Goal: Task Accomplishment & Management: Use online tool/utility

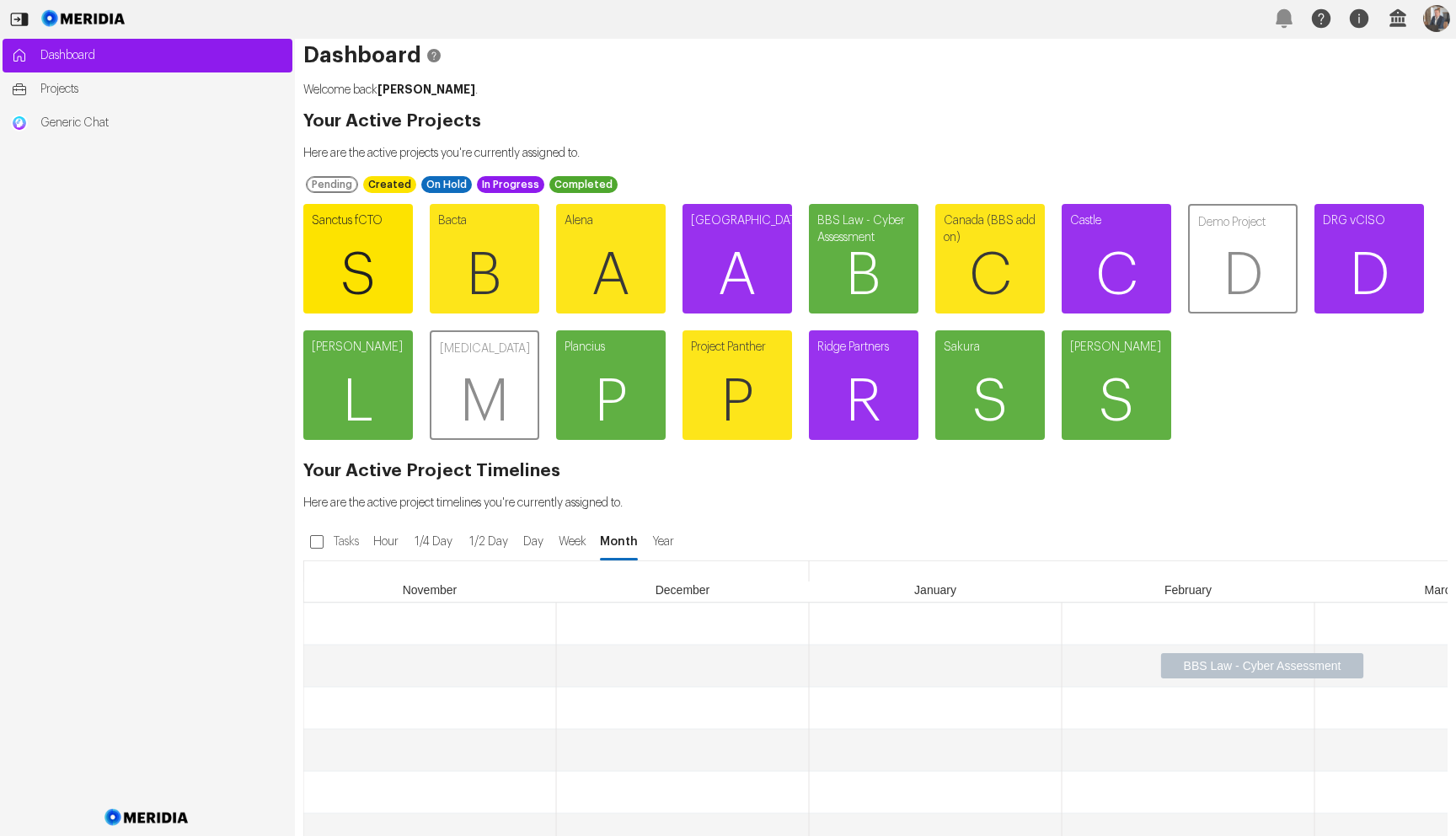
click at [326, 234] on span "S" at bounding box center [359, 276] width 110 height 101
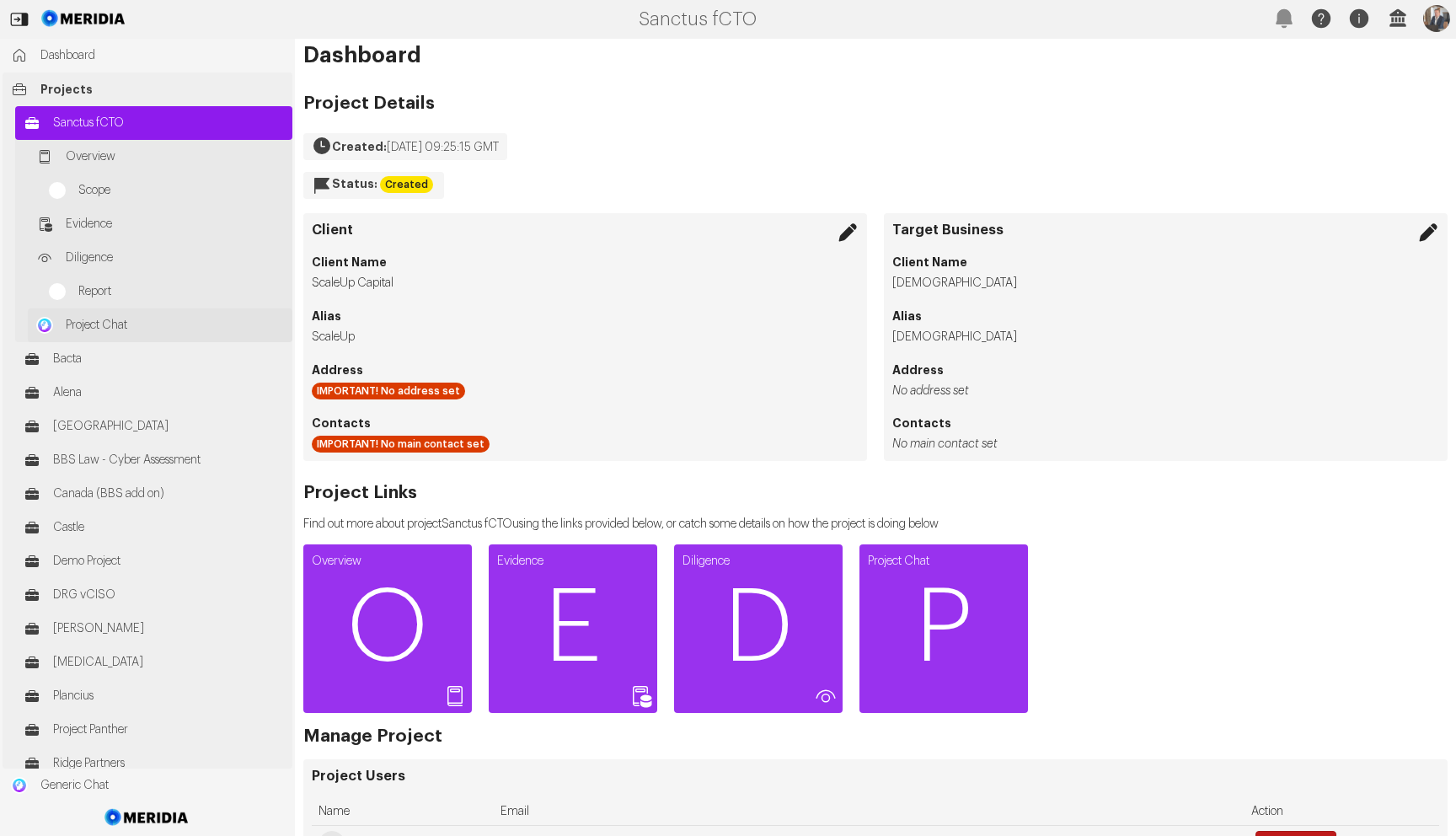
click at [96, 320] on span "Project Chat" at bounding box center [175, 325] width 218 height 17
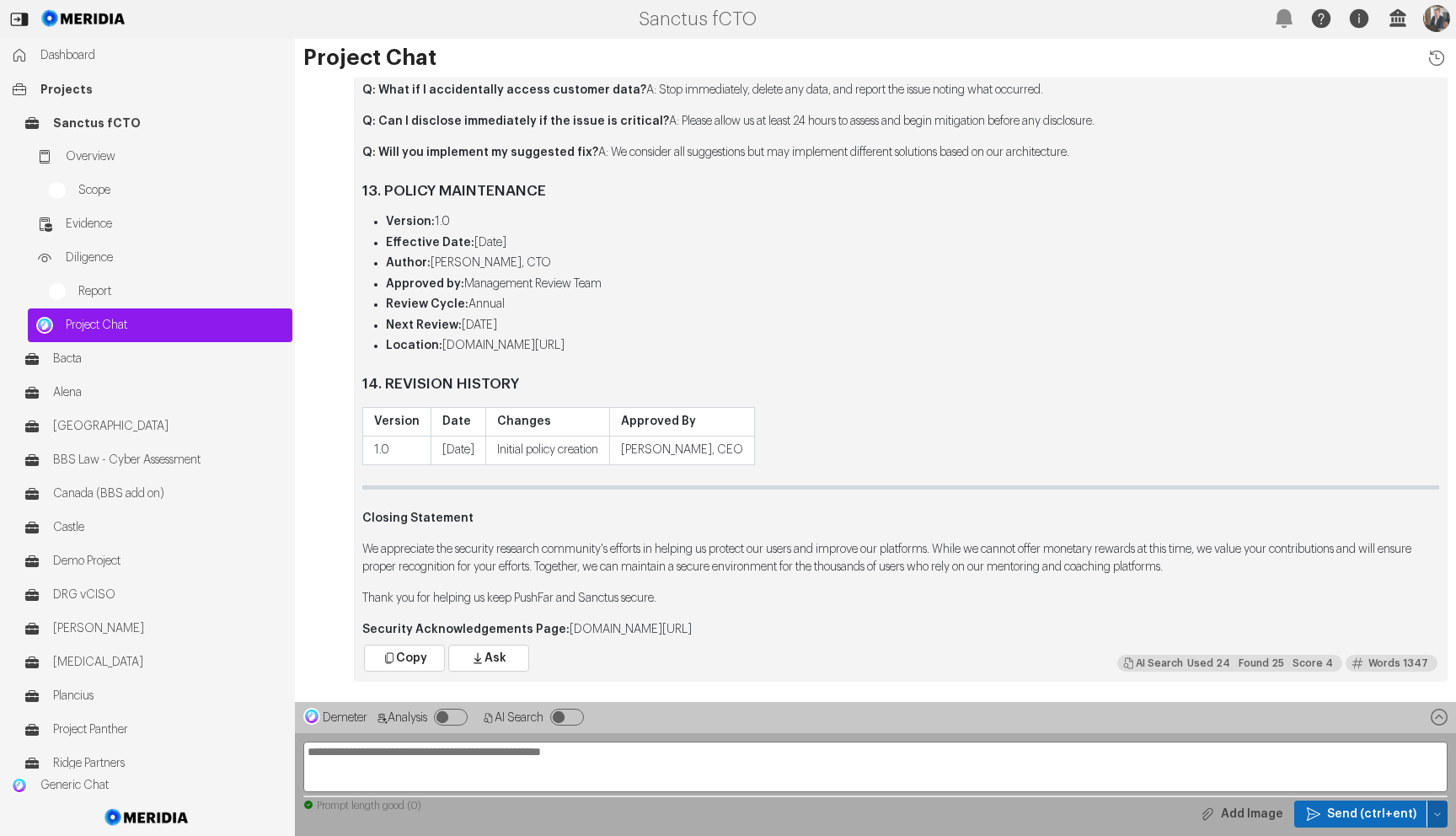
click at [1442, 811] on icon "button" at bounding box center [1438, 814] width 10 height 10
click at [1345, 678] on div "Clear Chat Sesssion" at bounding box center [1357, 669] width 158 height 27
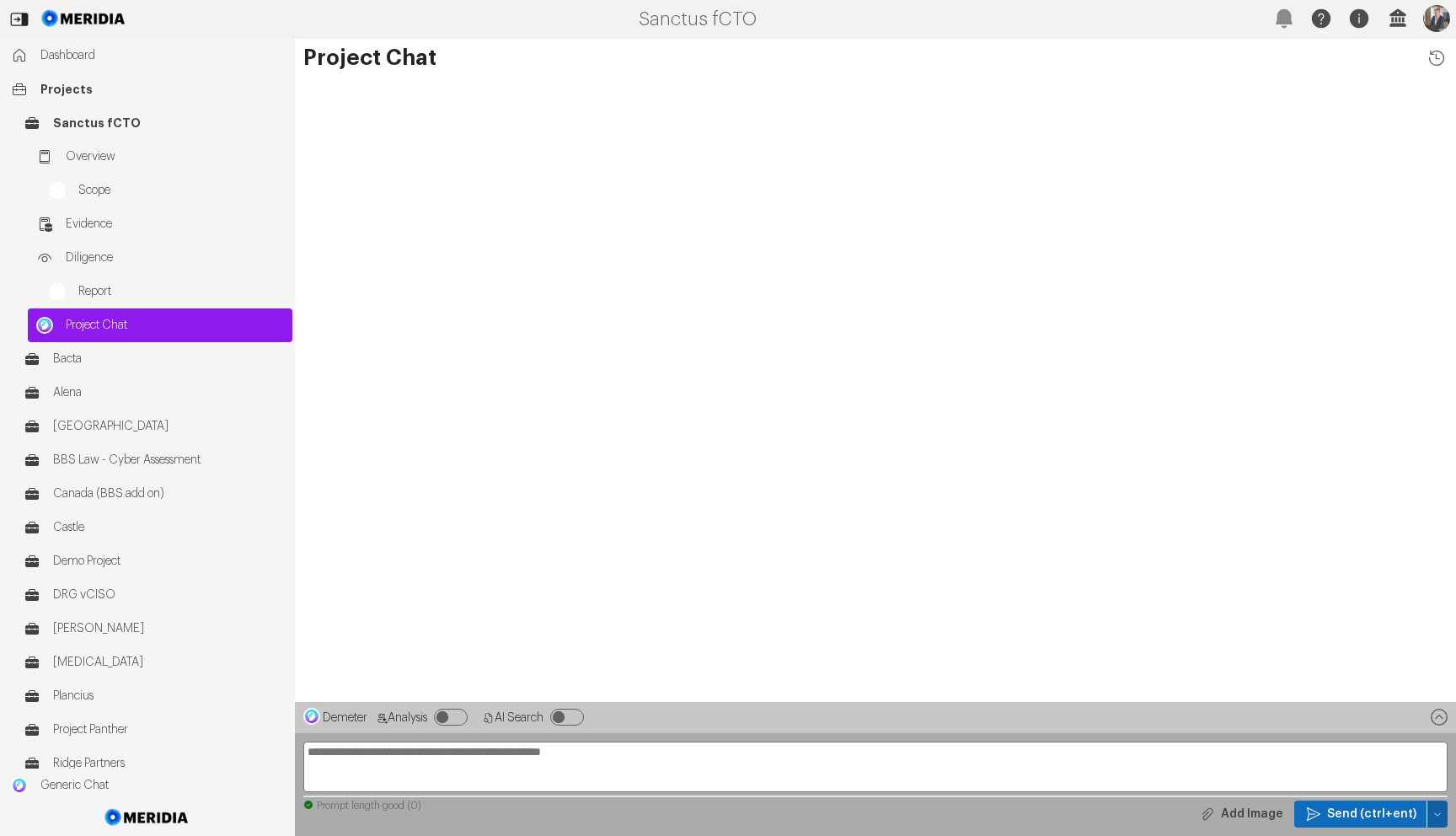
click at [1436, 819] on button "button" at bounding box center [1438, 814] width 20 height 27
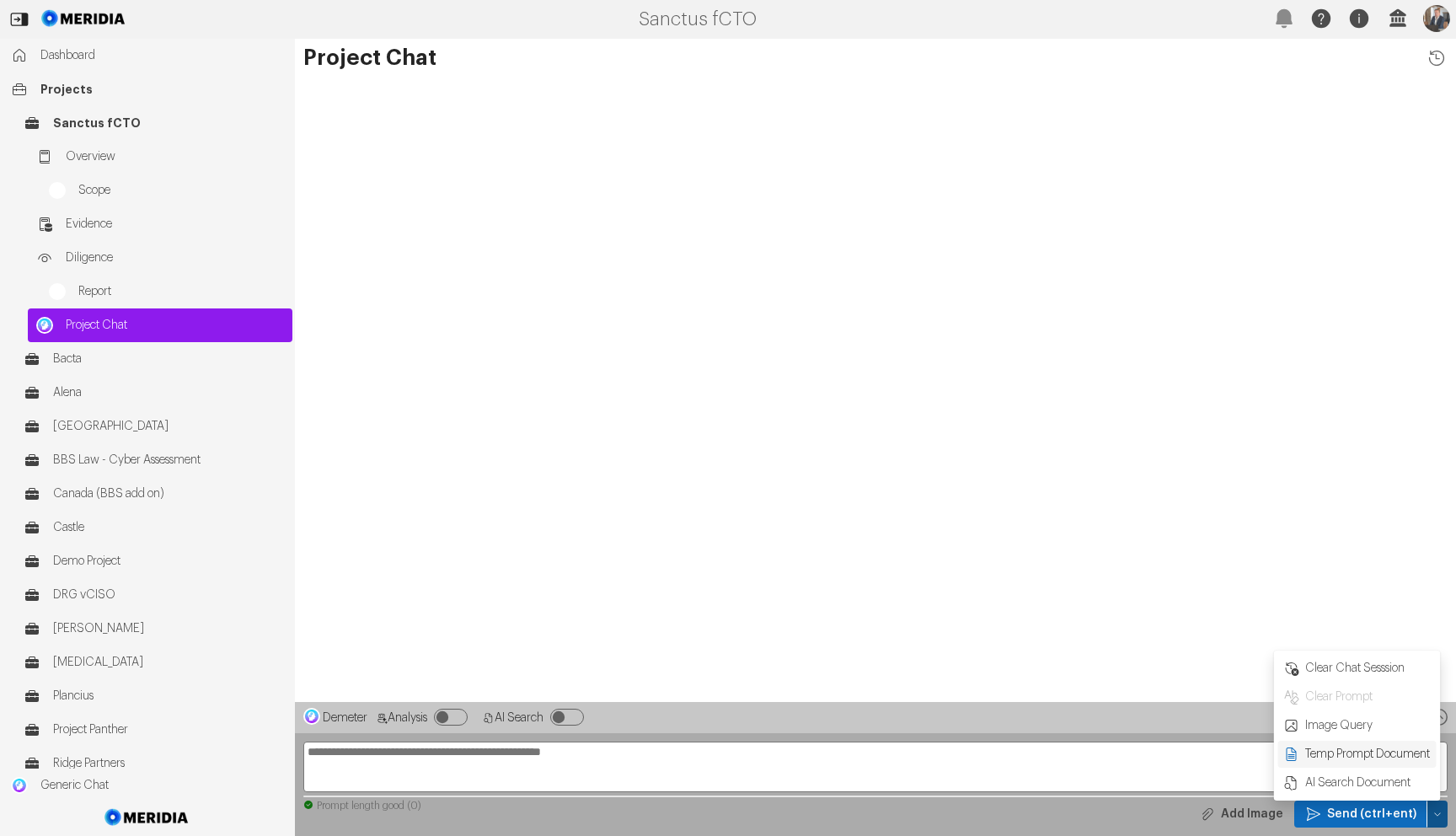
click at [1336, 753] on span "Temp Prompt Document + 0" at bounding box center [1368, 754] width 129 height 17
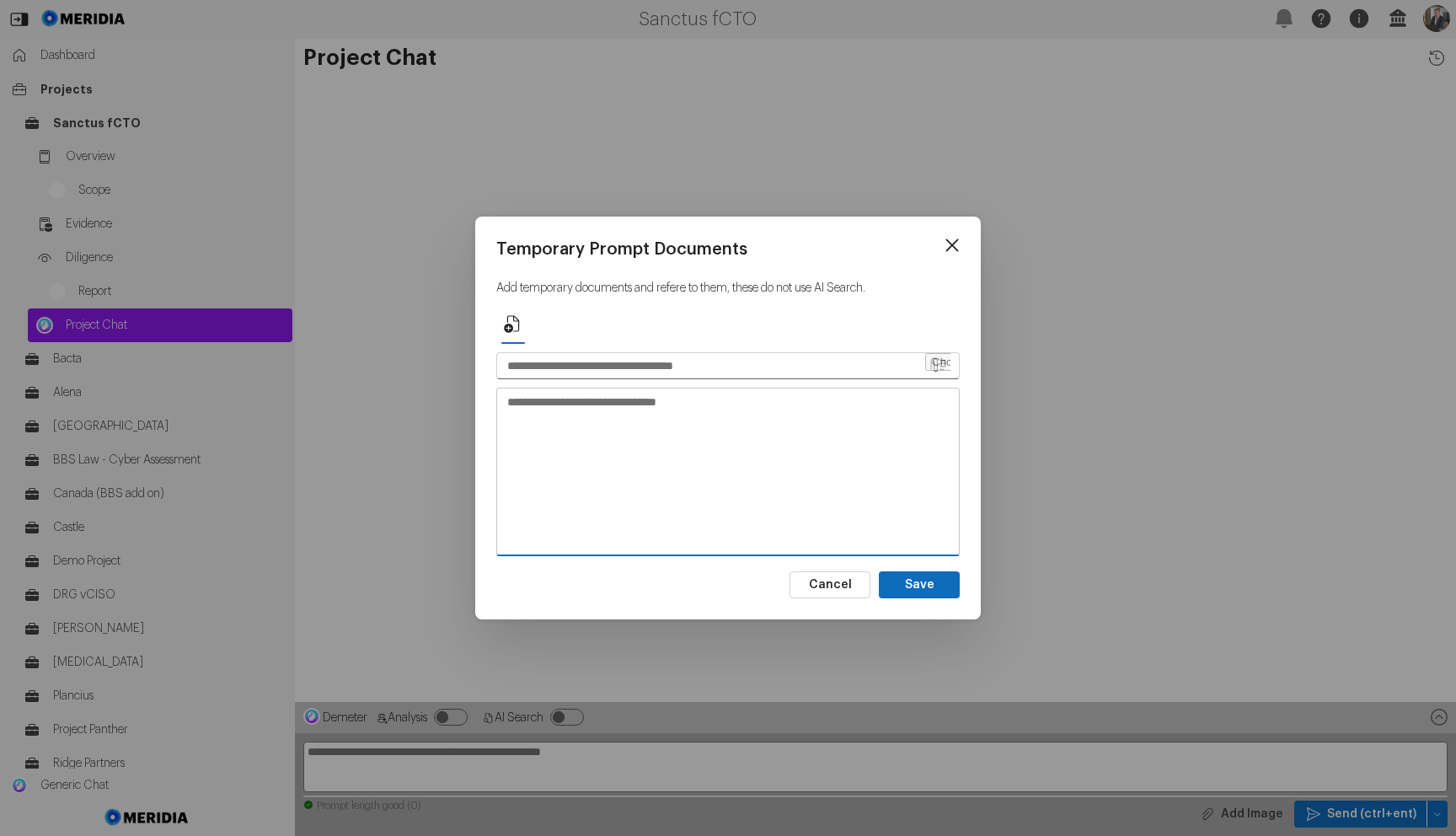
click at [786, 441] on textarea at bounding box center [728, 471] width 462 height 165
paste textarea "**********"
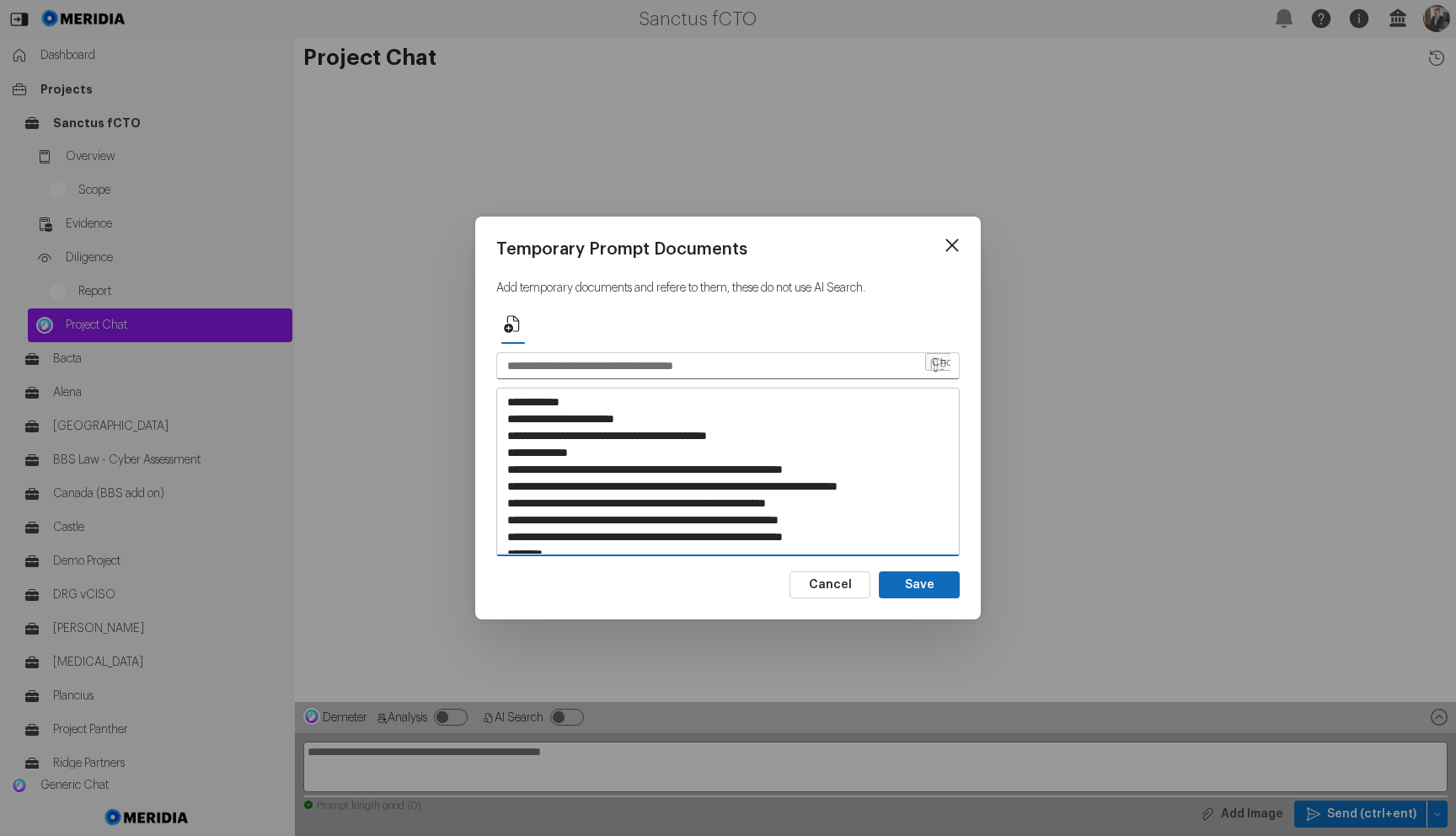
scroll to position [16235, 0]
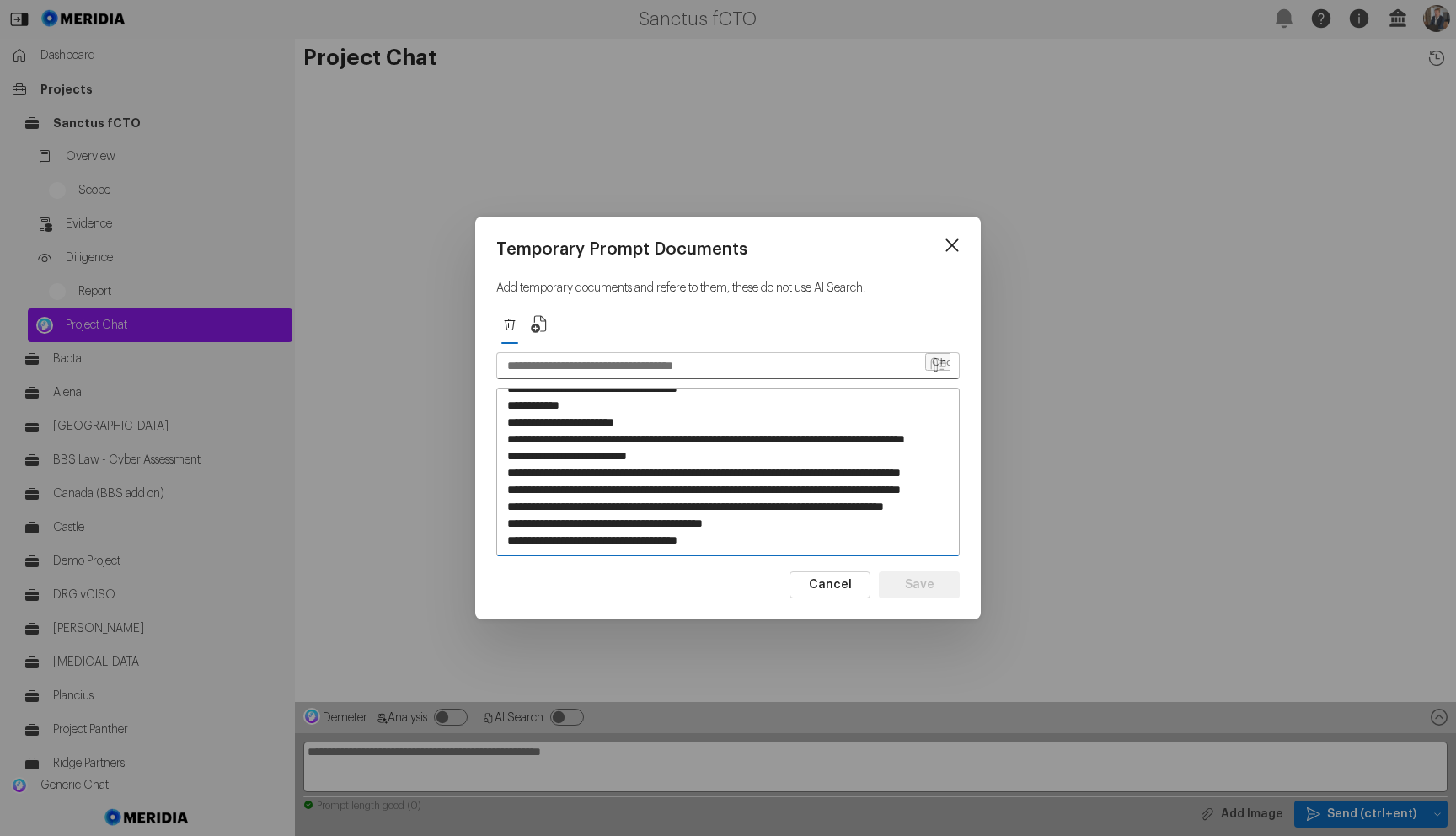
type textarea "**********"
click at [726, 363] on input "text" at bounding box center [710, 366] width 426 height 25
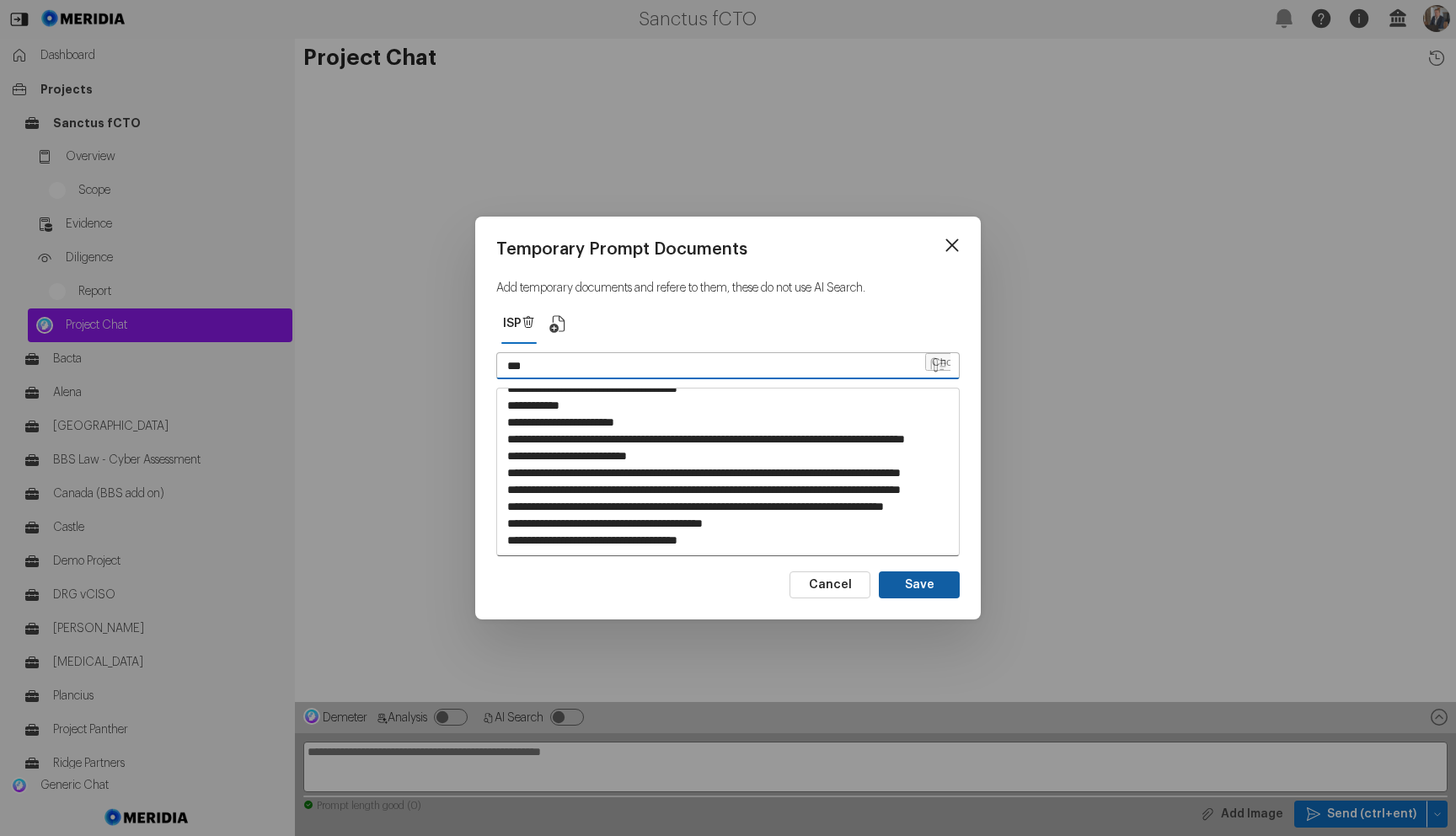
type input "***"
click at [902, 578] on button "Save" at bounding box center [920, 585] width 81 height 27
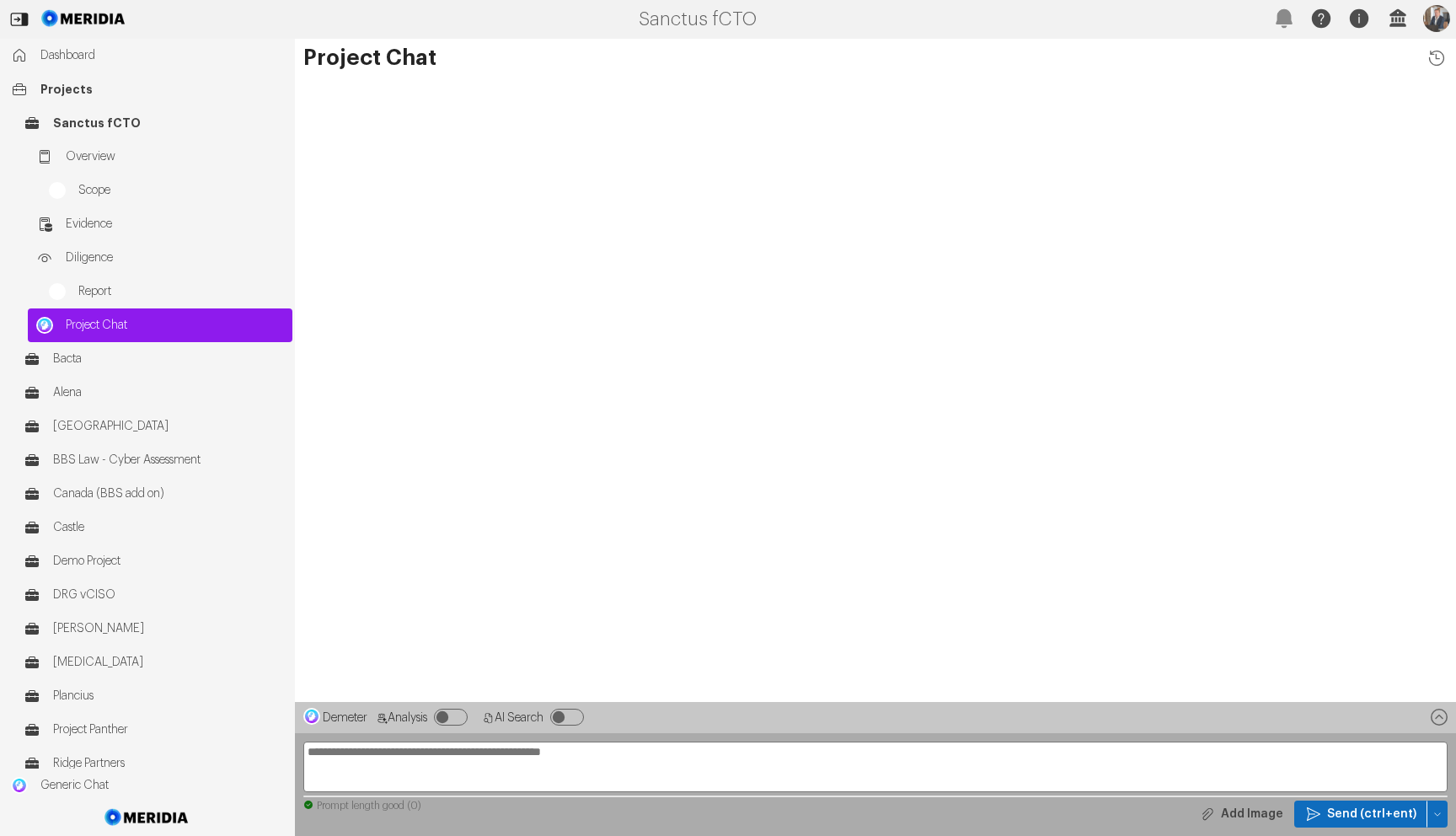
click at [517, 768] on textarea at bounding box center [876, 767] width 1145 height 51
click at [543, 753] on textarea at bounding box center [876, 767] width 1145 height 51
paste textarea "**********"
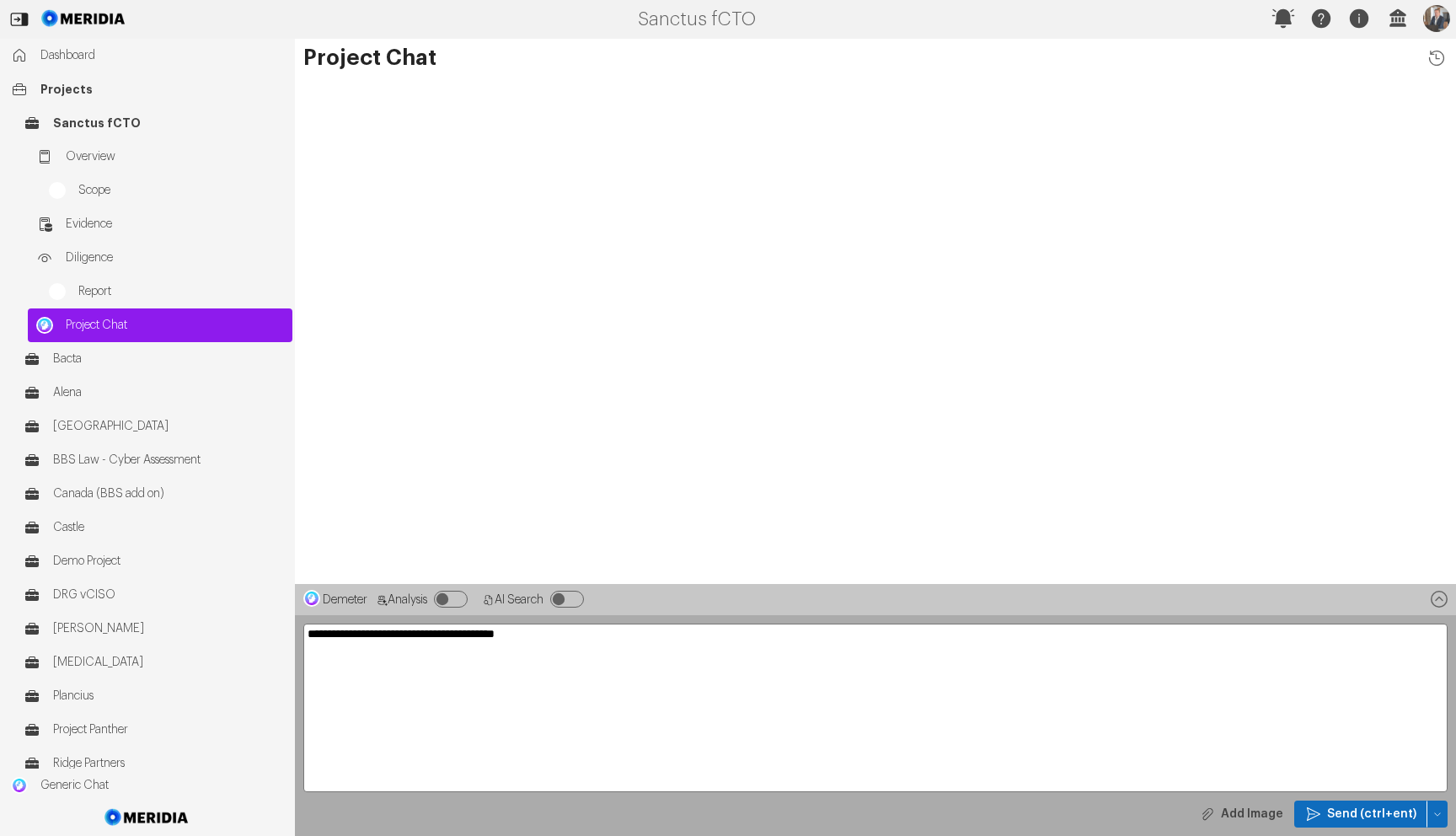
scroll to position [0, 0]
type textarea "**********"
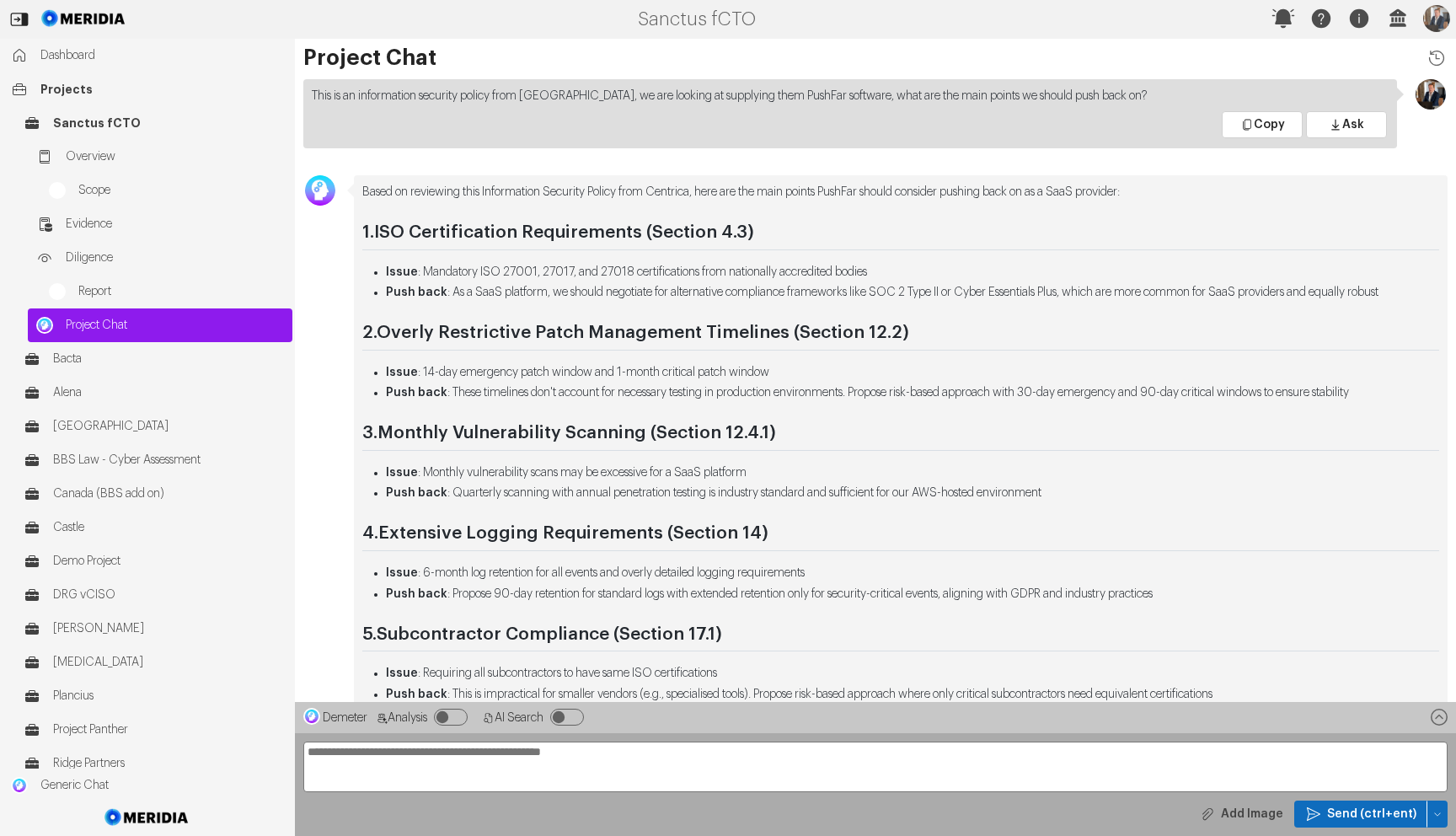
scroll to position [-633, 0]
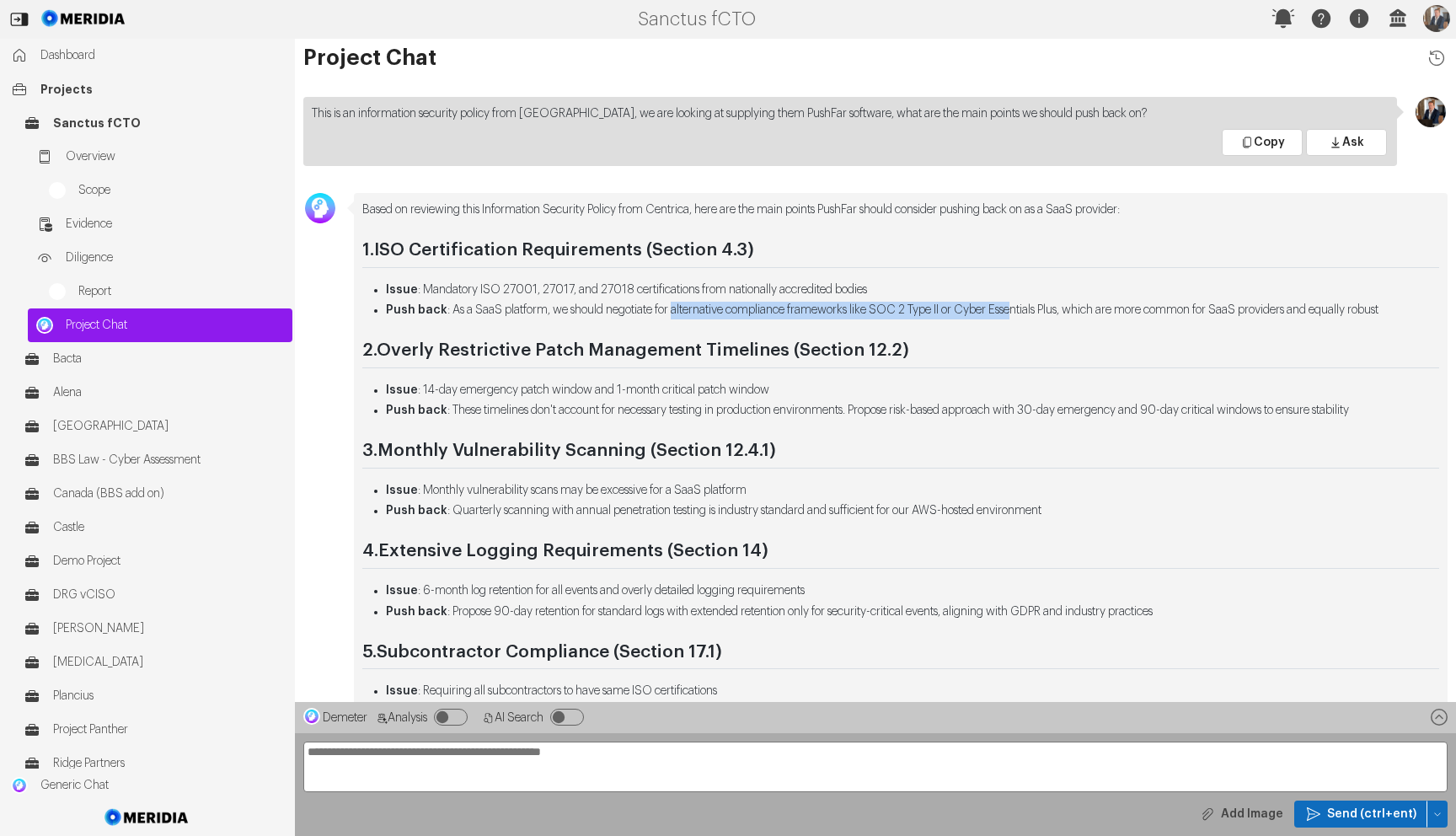
drag, startPoint x: 810, startPoint y: 308, endPoint x: 1045, endPoint y: 314, distance: 235.1
click at [1045, 314] on li "Push back : As a SaaS platform, we should negotiate for alternative compliance …" at bounding box center [913, 310] width 1054 height 18
click at [1045, 315] on li "Push back : As a SaaS platform, we should negotiate for alternative compliance …" at bounding box center [913, 310] width 1054 height 18
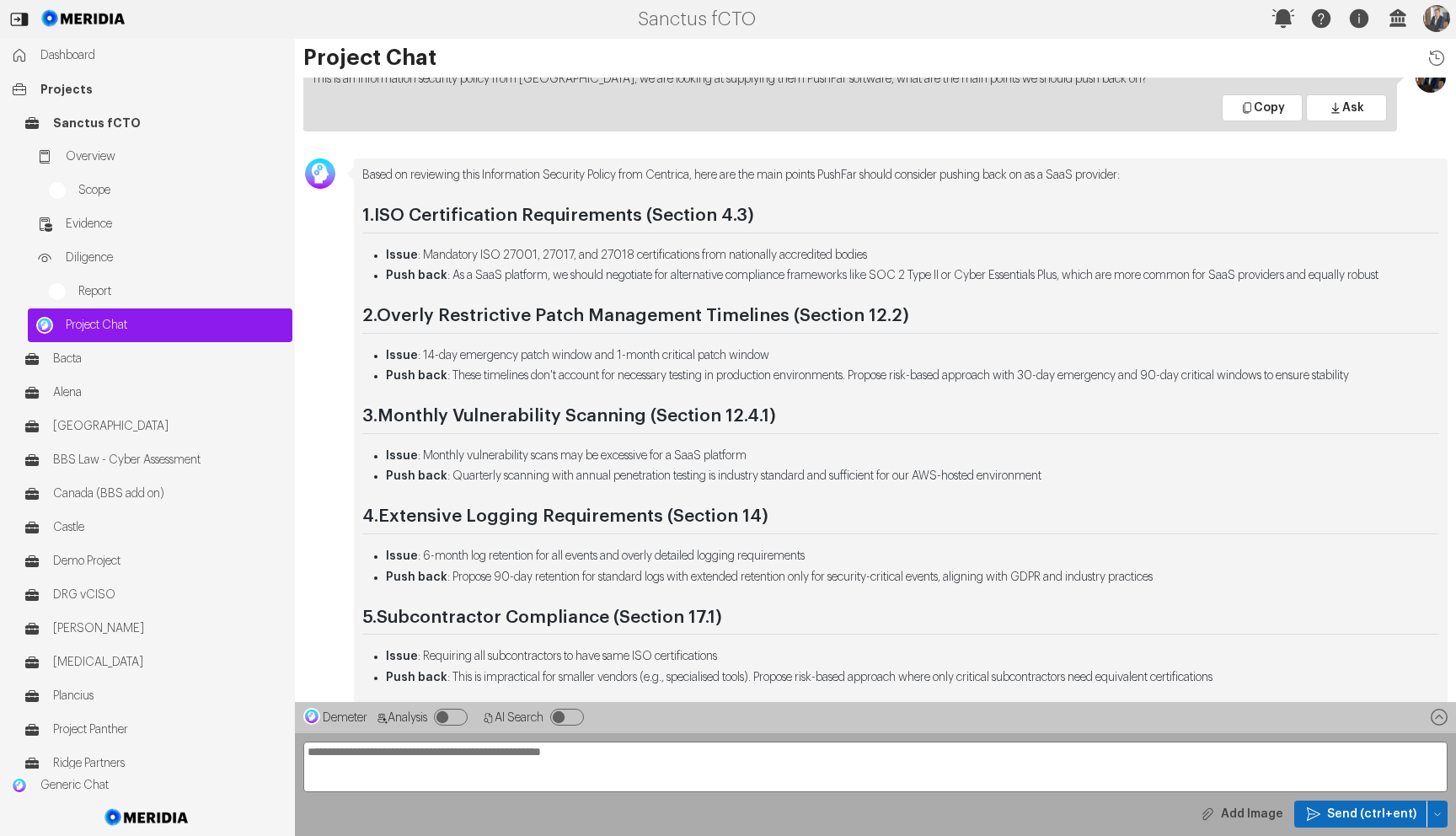
scroll to position [-527, 0]
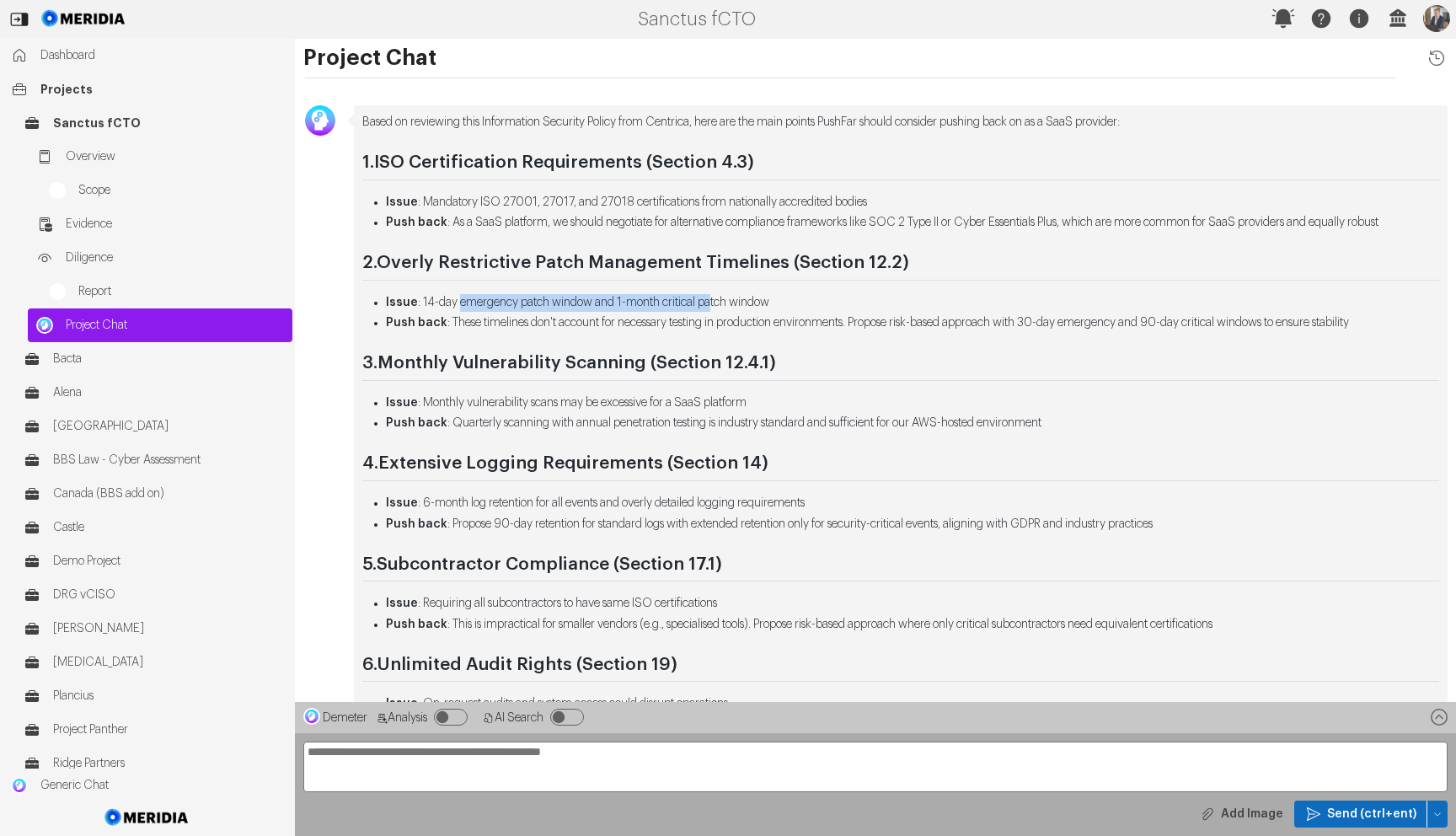
drag, startPoint x: 516, startPoint y: 303, endPoint x: 708, endPoint y: 323, distance: 193.0
click at [723, 308] on li "Issue : 14-day emergency patch window and 1-month critical patch window" at bounding box center [913, 303] width 1054 height 18
drag, startPoint x: 456, startPoint y: 402, endPoint x: 665, endPoint y: 434, distance: 211.4
click at [715, 404] on li "Issue : Monthly vulnerability scans may be excessive for a SaaS platform" at bounding box center [913, 403] width 1054 height 18
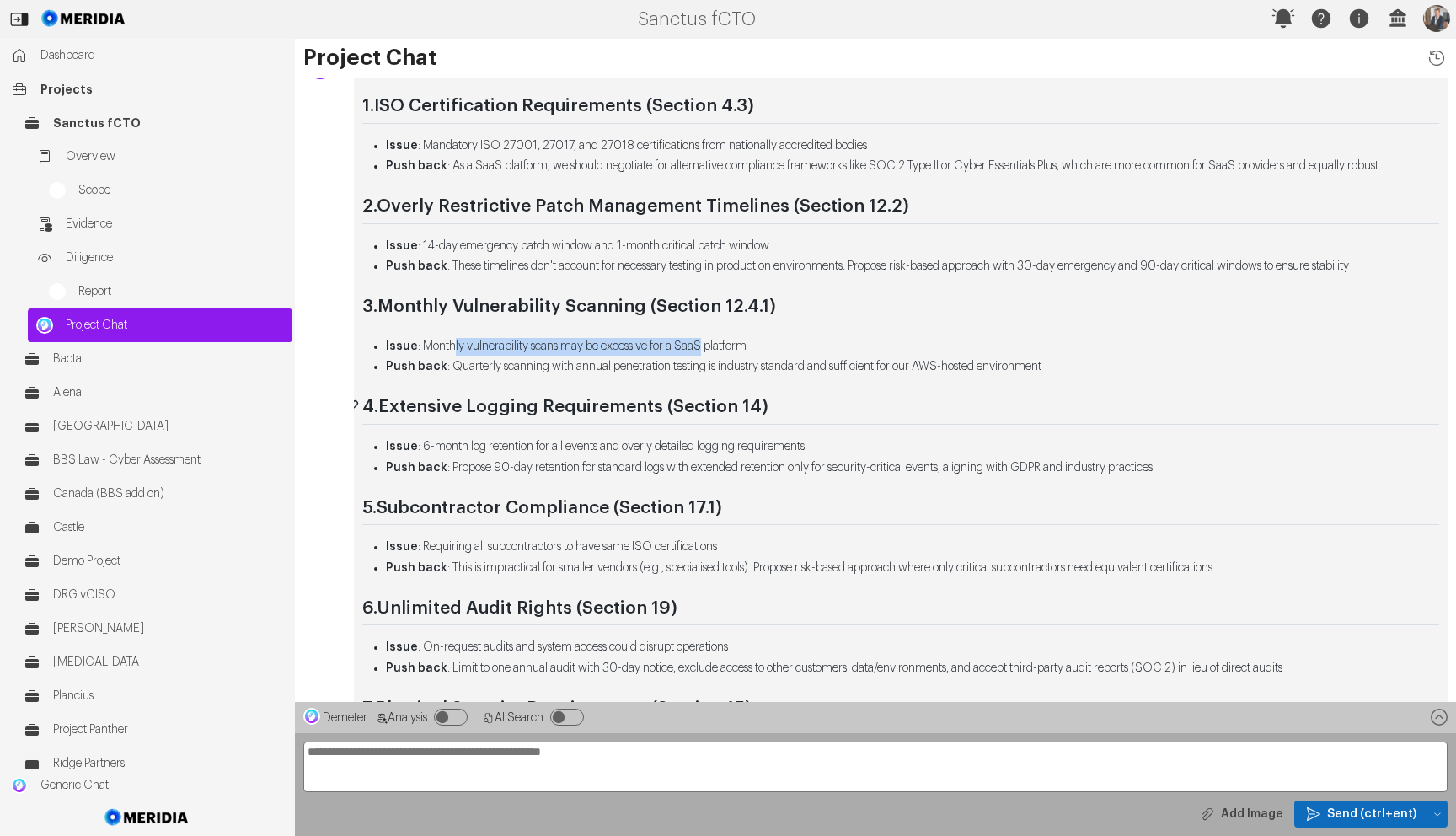
scroll to position [-462, 0]
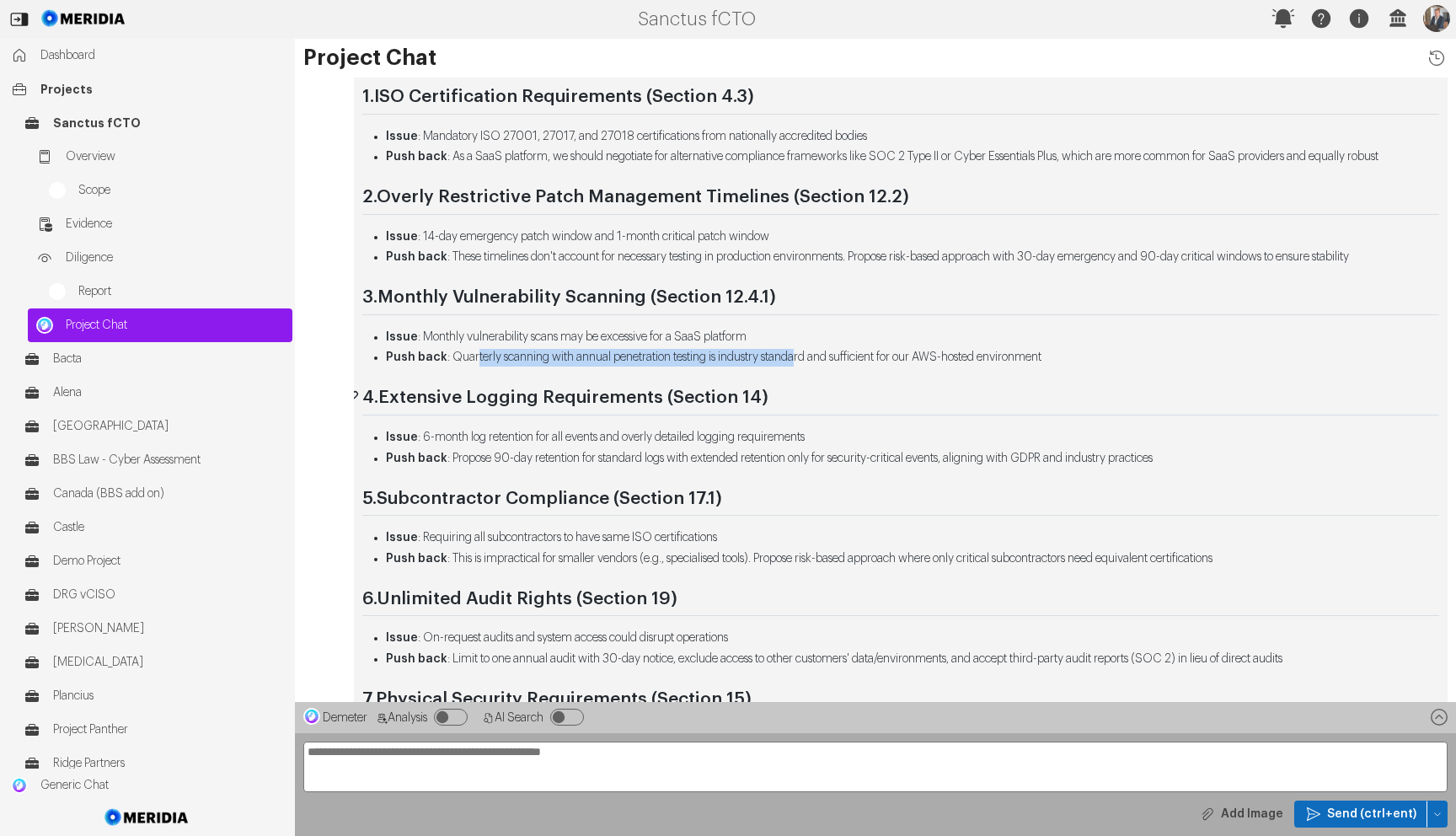
drag, startPoint x: 477, startPoint y: 356, endPoint x: 749, endPoint y: 412, distance: 277.7
click at [815, 363] on li "Push back : Quarterly scanning with annual penetration testing is industry stan…" at bounding box center [913, 358] width 1054 height 18
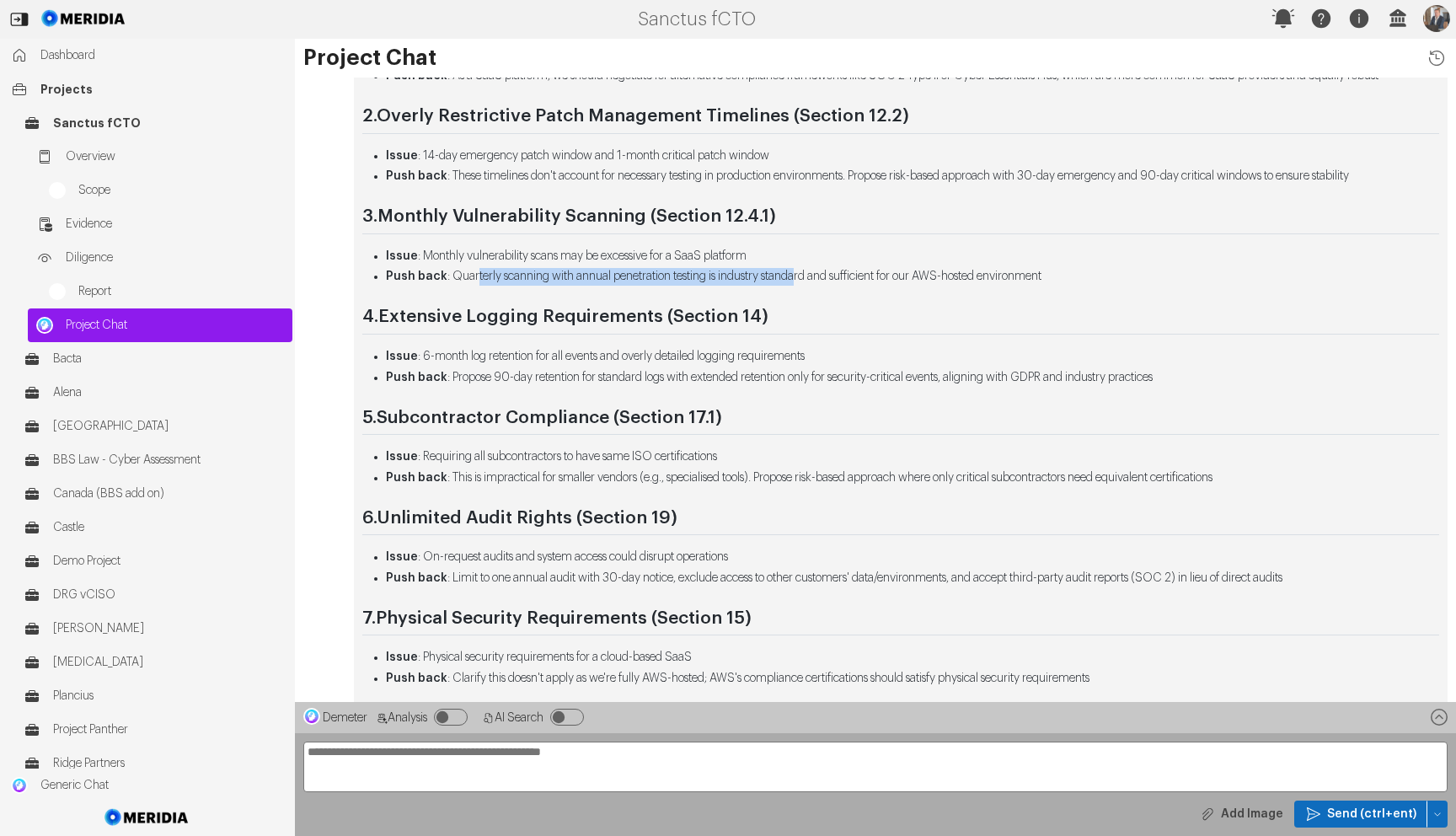
scroll to position [-376, 0]
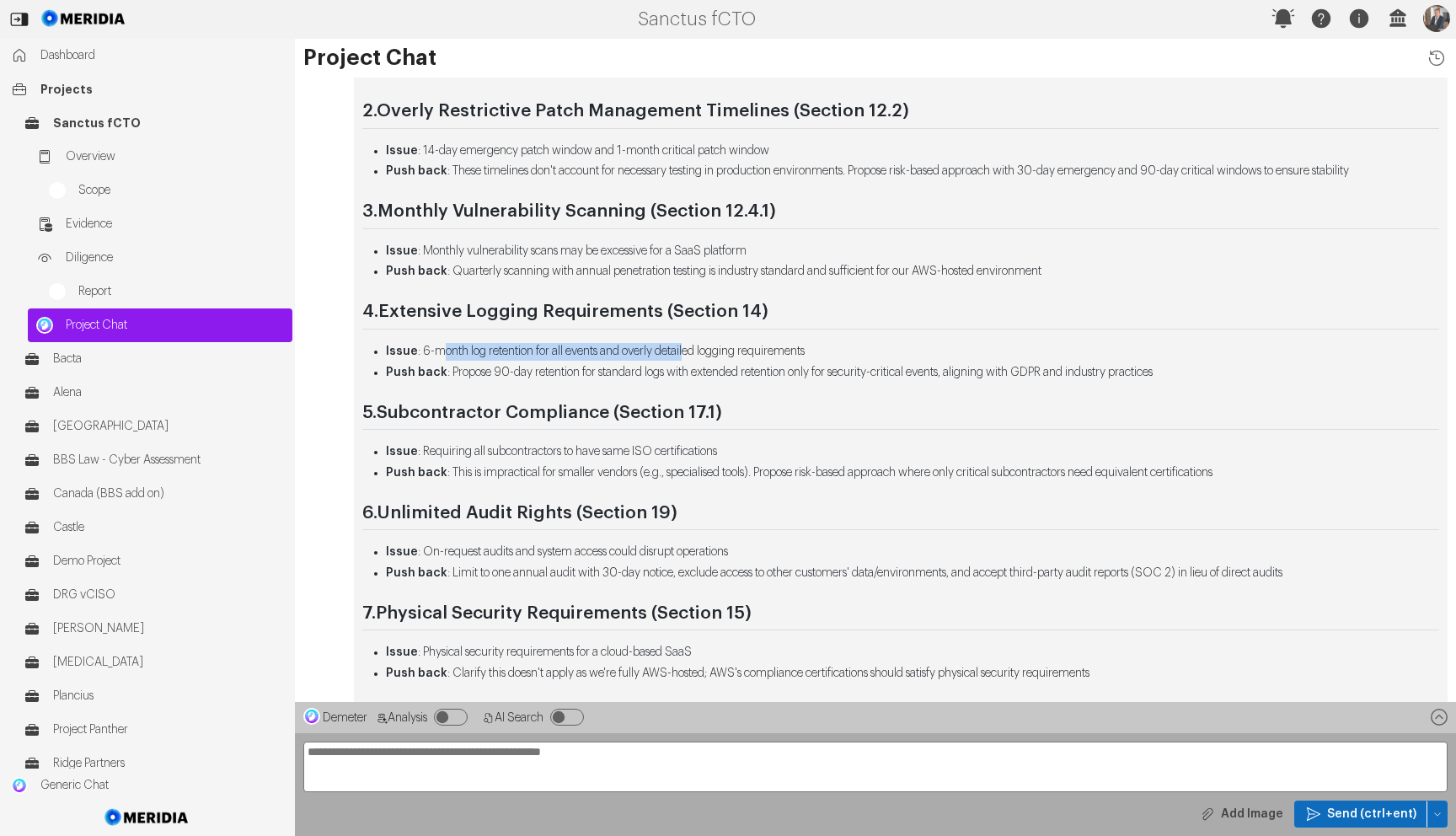
drag, startPoint x: 441, startPoint y: 348, endPoint x: 671, endPoint y: 369, distance: 231.0
click at [702, 352] on li "Issue : 6-month log retention for all events and overly detailed logging requir…" at bounding box center [913, 352] width 1054 height 18
drag, startPoint x: 457, startPoint y: 374, endPoint x: 791, endPoint y: 383, distance: 334.1
click at [799, 375] on li "Push back : Propose 90-day retention for standard logs with extended retention …" at bounding box center [913, 373] width 1054 height 18
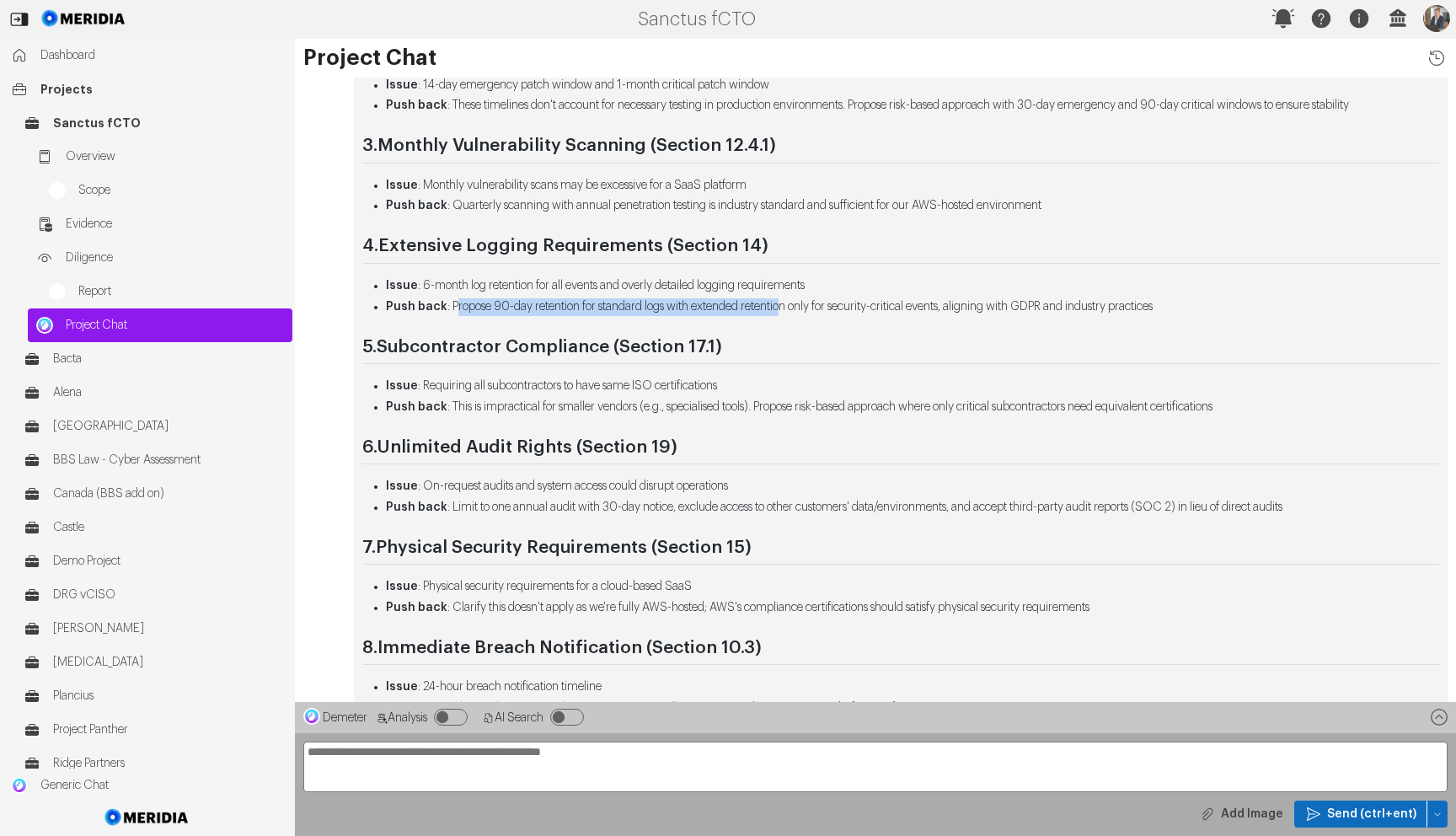
scroll to position [-309, 0]
drag, startPoint x: 493, startPoint y: 350, endPoint x: 574, endPoint y: 351, distance: 81.0
click at [575, 349] on strong "Subcontractor Compliance (Section 17.1)" at bounding box center [550, 346] width 346 height 18
drag, startPoint x: 485, startPoint y: 393, endPoint x: 692, endPoint y: 403, distance: 207.2
click at [711, 386] on li "Issue : Requiring all subcontractors to have same ISO certifications" at bounding box center [913, 385] width 1054 height 18
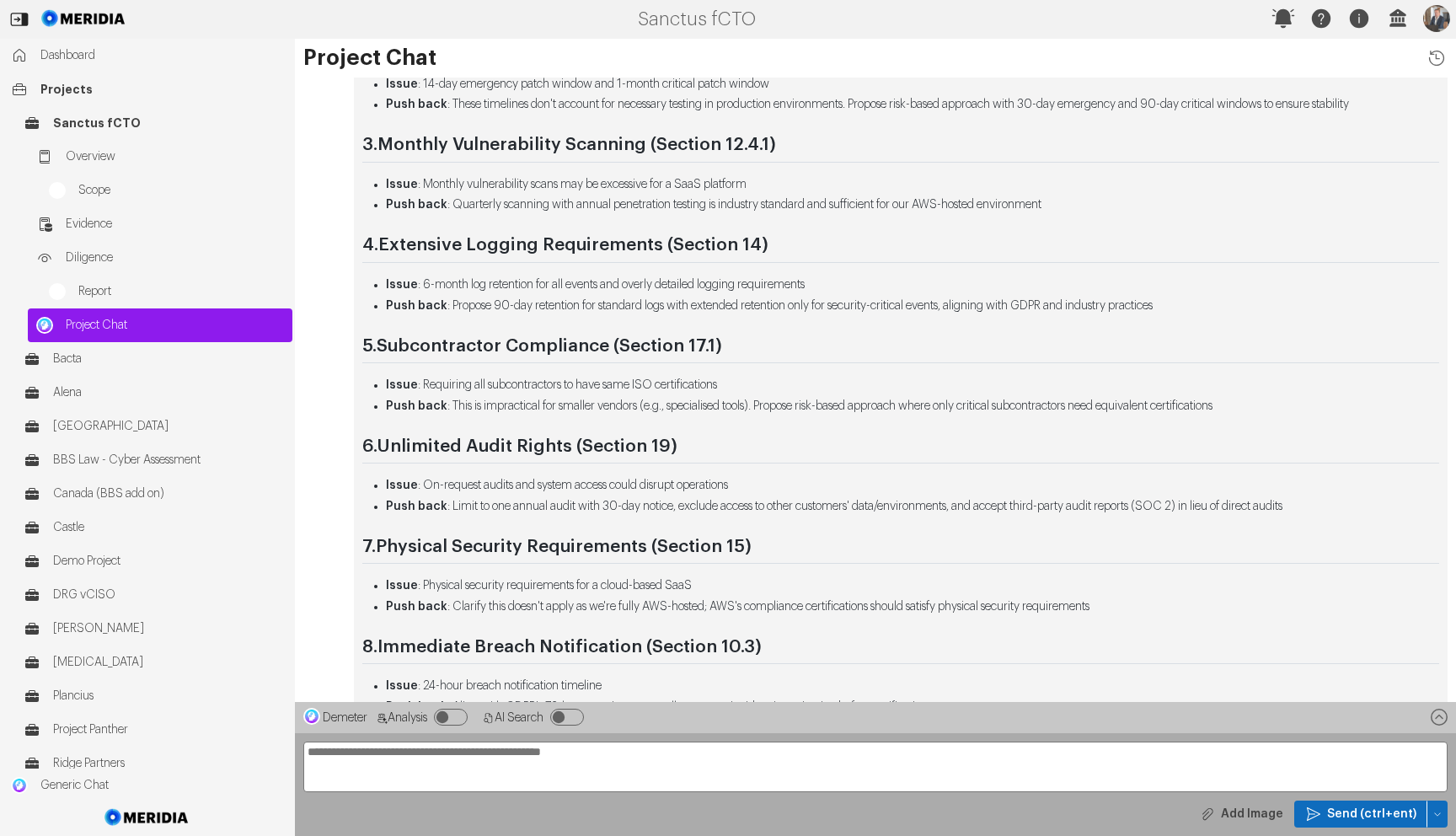
click at [600, 407] on li "Push back : This is impractical for smaller vendors (e.g., specialised tools). …" at bounding box center [913, 406] width 1054 height 18
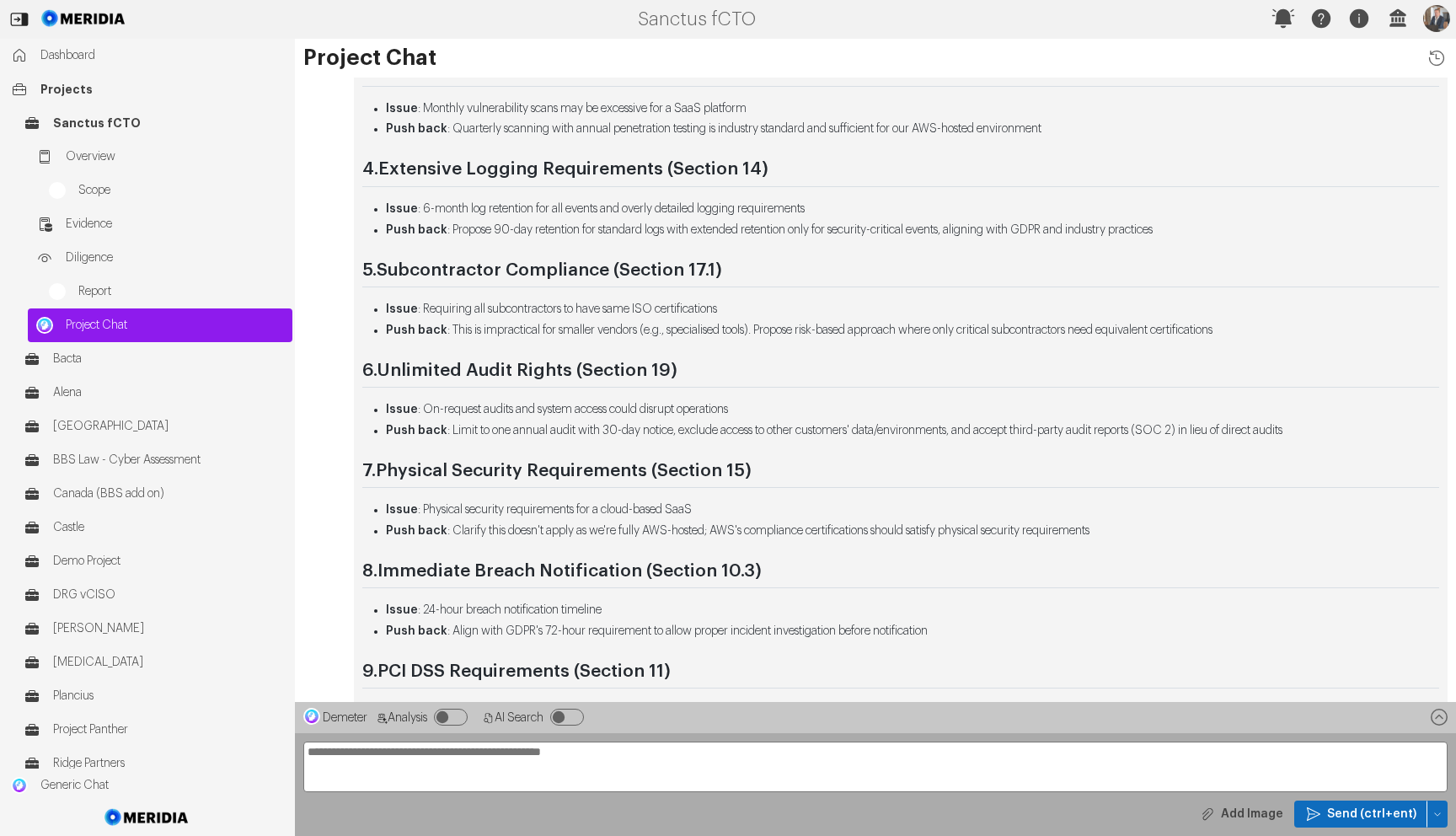
scroll to position [-223, 0]
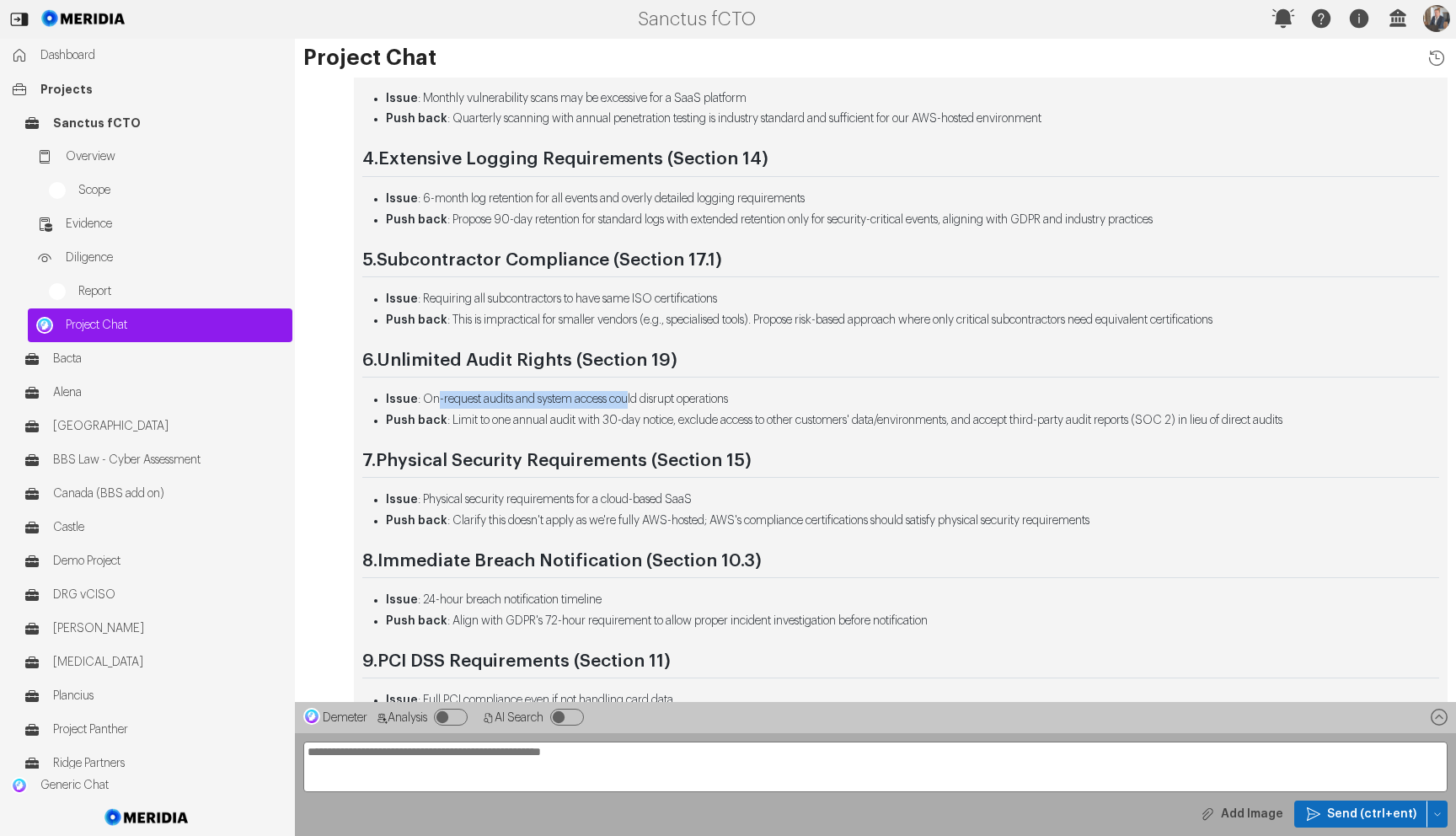
drag, startPoint x: 435, startPoint y: 402, endPoint x: 642, endPoint y: 402, distance: 207.0
click at [642, 402] on li "Issue : On-request audits and system access could disrupt operations" at bounding box center [913, 400] width 1054 height 18
drag, startPoint x: 642, startPoint y: 402, endPoint x: 535, endPoint y: 420, distance: 108.5
click at [640, 402] on li "Issue : On-request audits and system access could disrupt operations" at bounding box center [913, 400] width 1054 height 18
drag, startPoint x: 550, startPoint y: 422, endPoint x: 906, endPoint y: 429, distance: 356.1
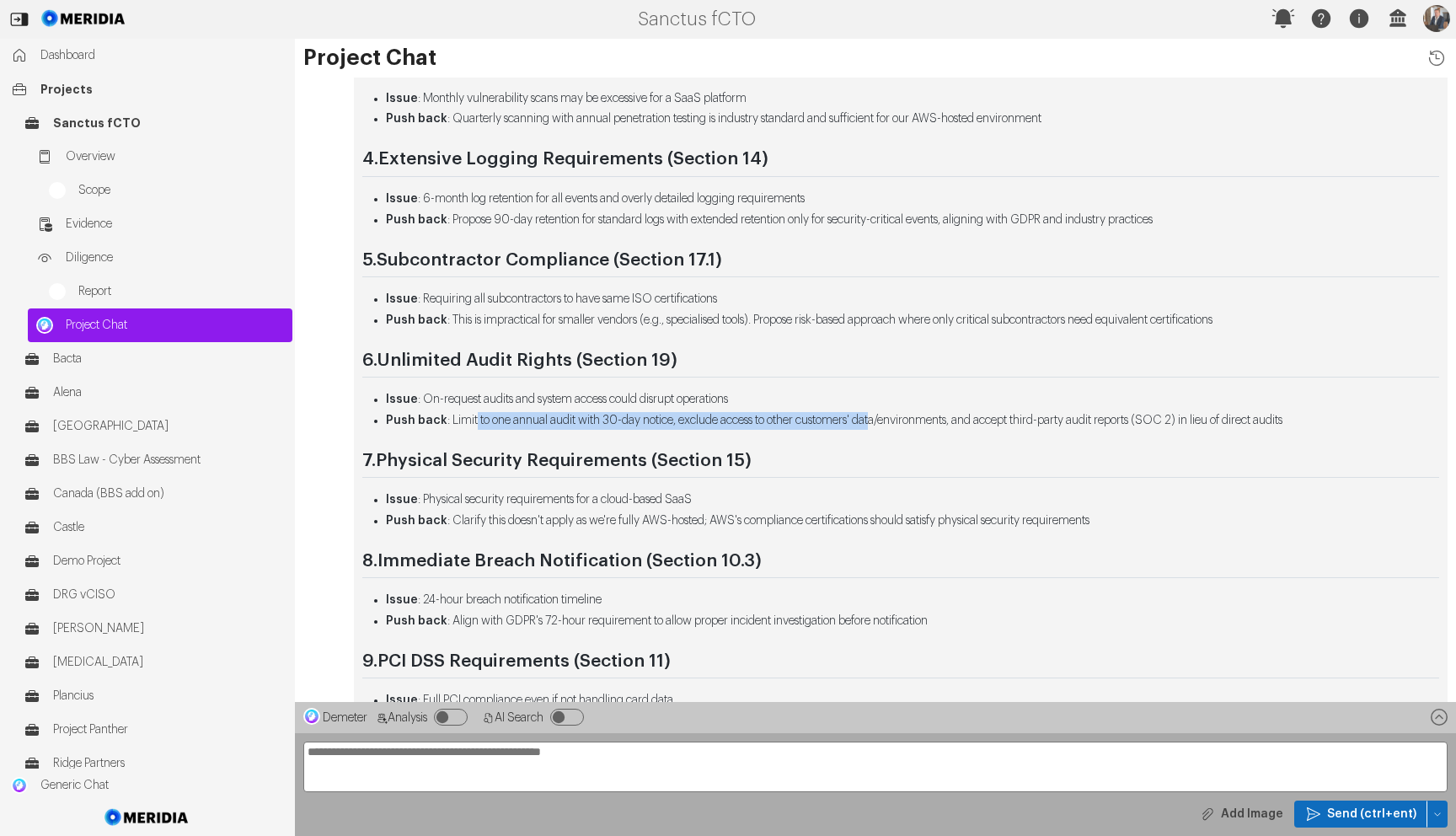
click at [904, 429] on li "Push back : Limit to one annual audit with 30-day notice, exclude access to oth…" at bounding box center [913, 420] width 1054 height 18
click at [882, 496] on li "Issue : Physical security requirements for a cloud-based SaaS" at bounding box center [913, 500] width 1054 height 18
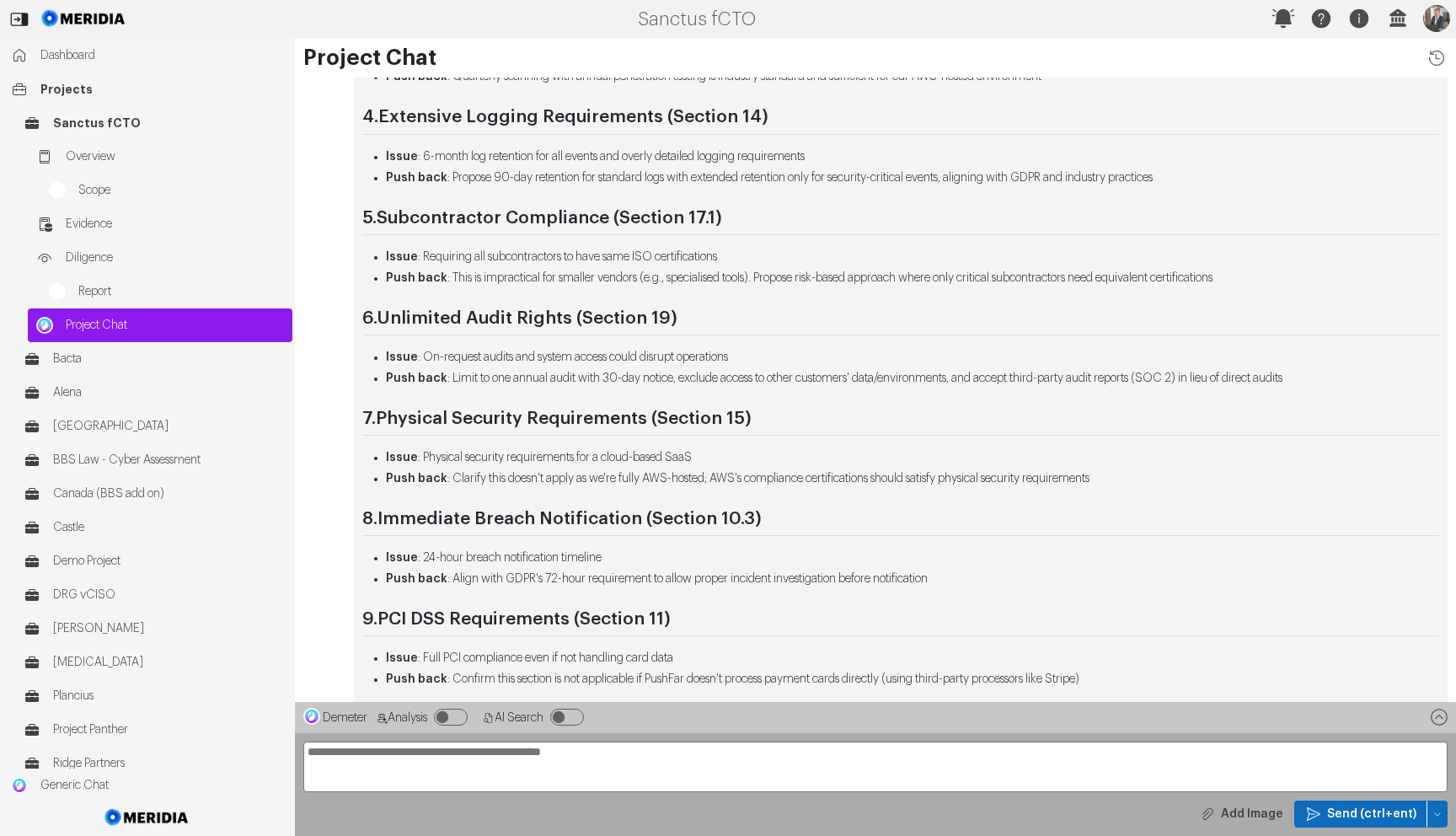
scroll to position [-172, 0]
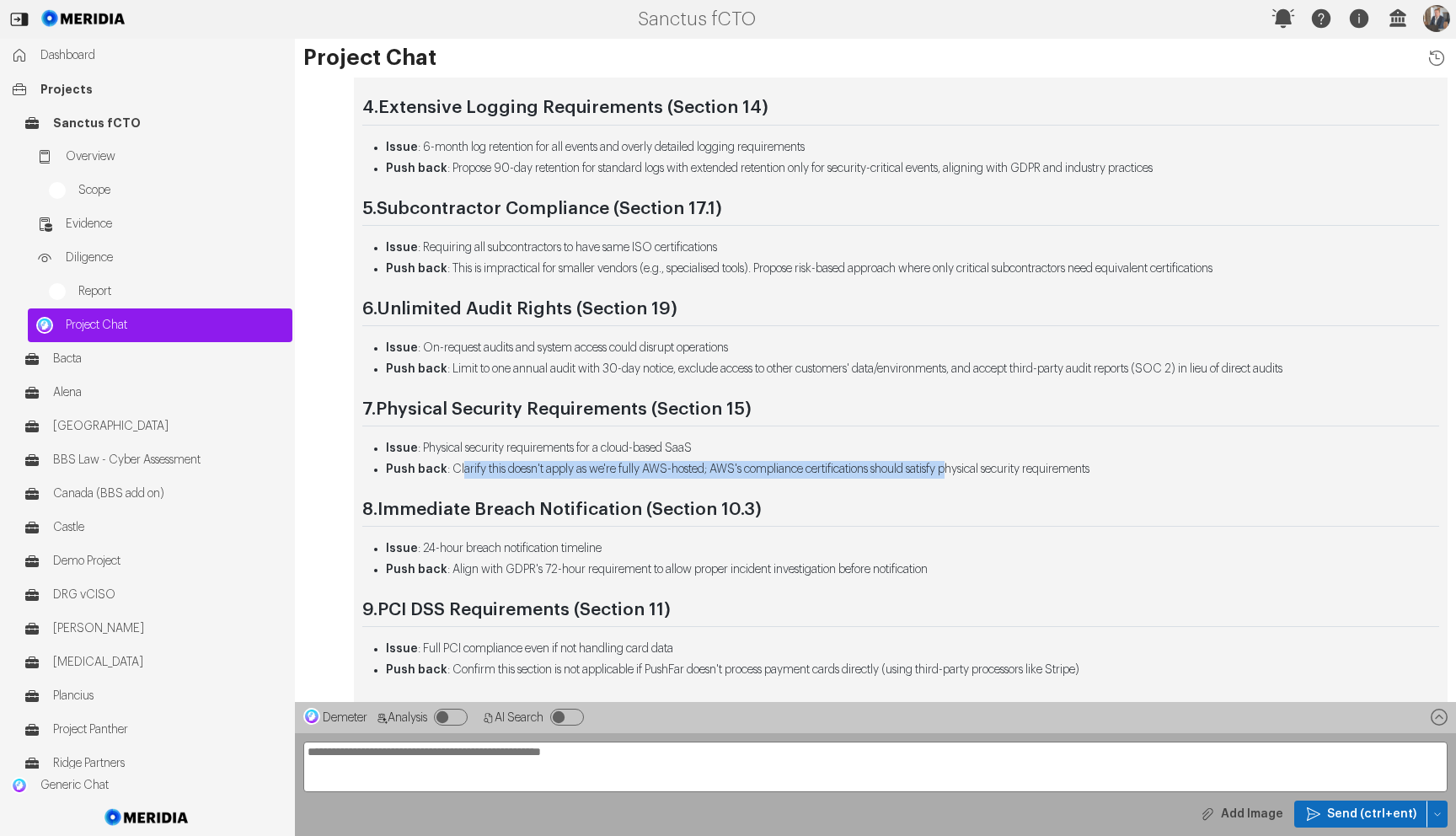
drag, startPoint x: 487, startPoint y: 466, endPoint x: 980, endPoint y: 479, distance: 493.2
click at [980, 474] on li "Push back : Clarify this doesn't apply as we're fully AWS-hosted; AWS's complia…" at bounding box center [913, 469] width 1054 height 18
drag, startPoint x: 954, startPoint y: 510, endPoint x: 747, endPoint y: 498, distance: 207.3
click at [939, 506] on h2 "8. Immediate Breach Notification (Section 10.3)" at bounding box center [901, 513] width 1077 height 29
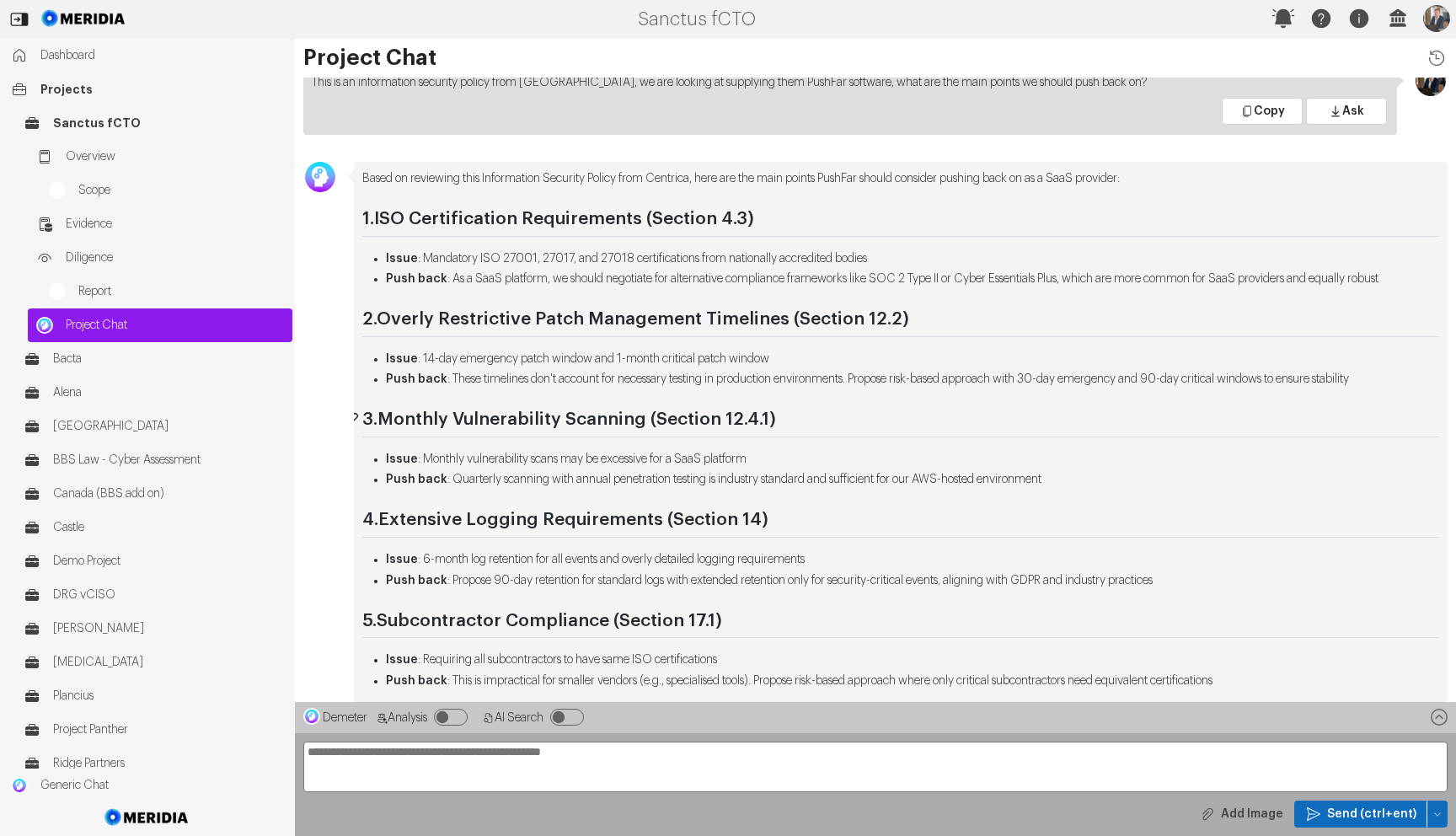
scroll to position [-582, 0]
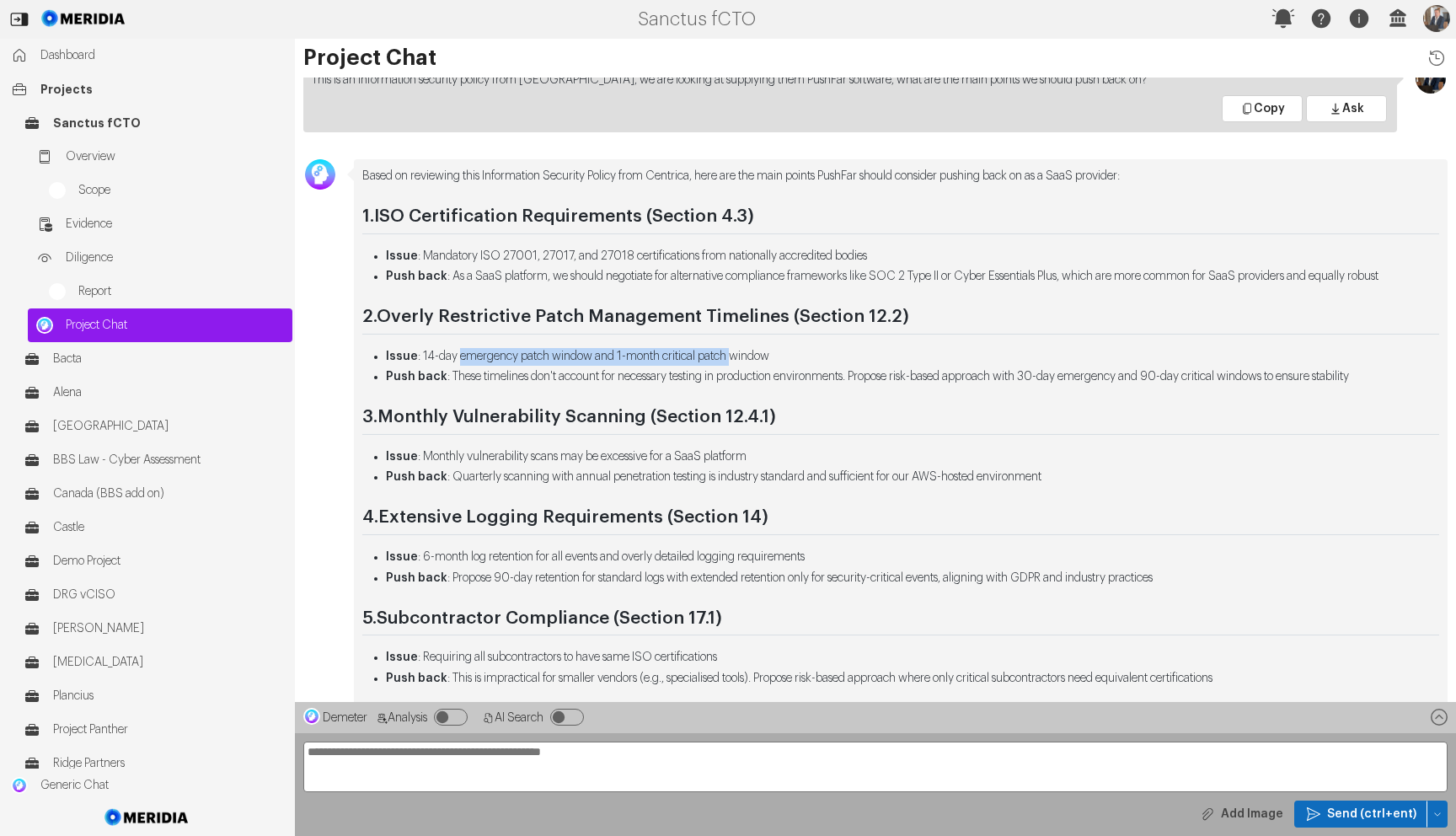
drag, startPoint x: 468, startPoint y: 358, endPoint x: 742, endPoint y: 354, distance: 274.0
click at [742, 353] on li "Issue : 14-day emergency patch window and 1-month critical patch window" at bounding box center [913, 357] width 1054 height 18
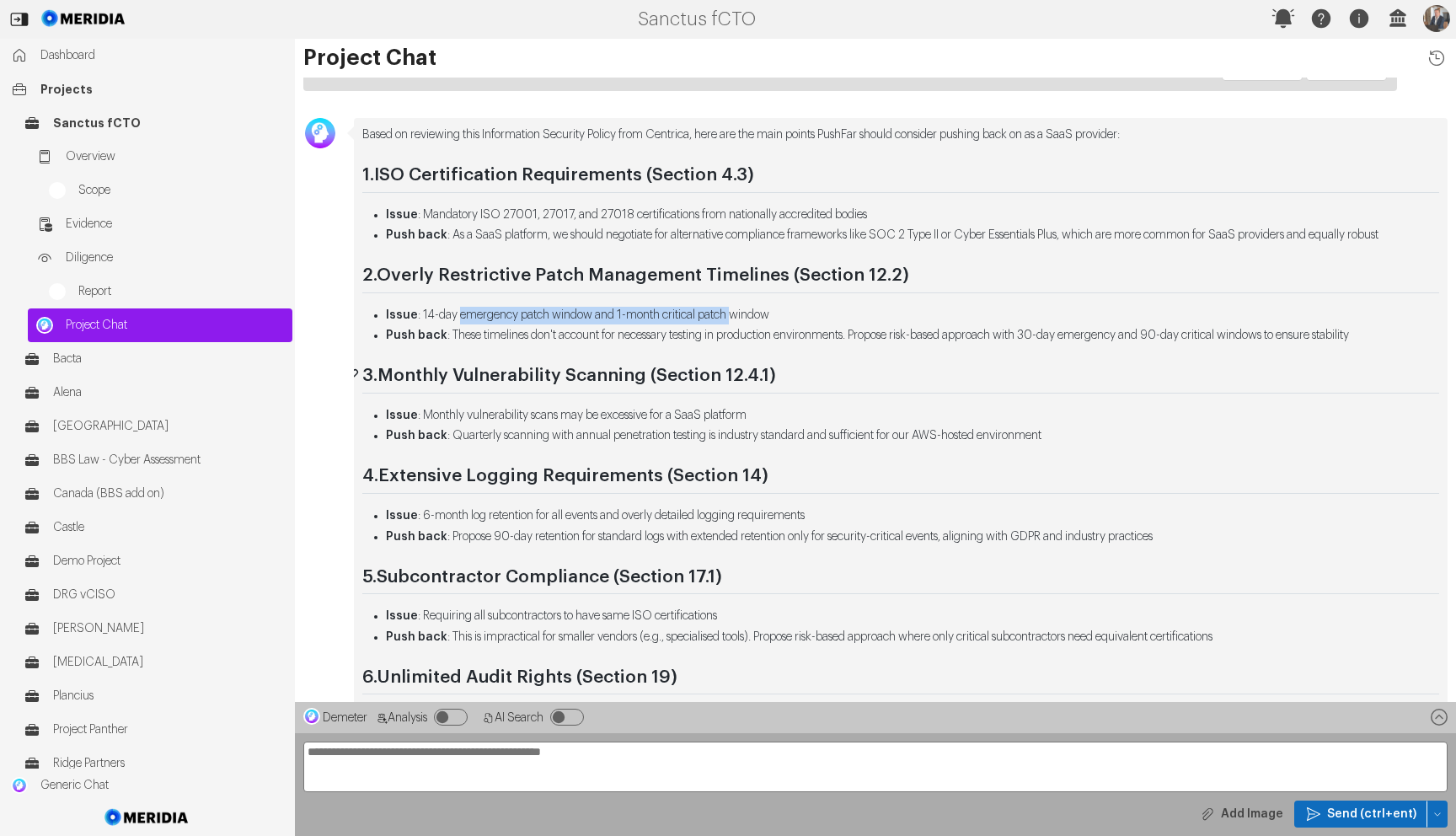
scroll to position [-538, 0]
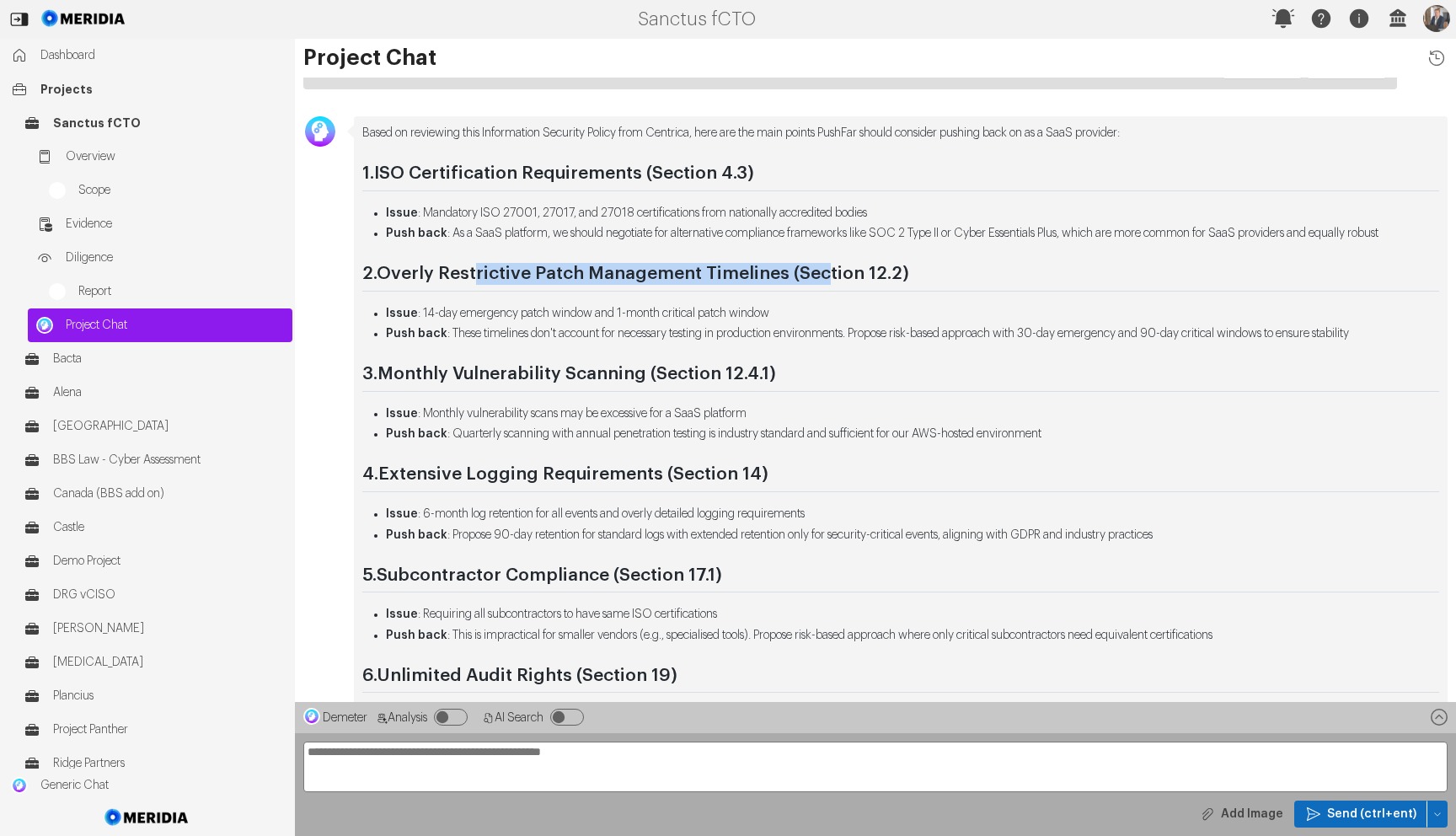
drag, startPoint x: 479, startPoint y: 272, endPoint x: 802, endPoint y: 310, distance: 325.2
click at [830, 280] on strong "Overly Restrictive Patch Management Timelines (Section 12.2)" at bounding box center [643, 273] width 533 height 18
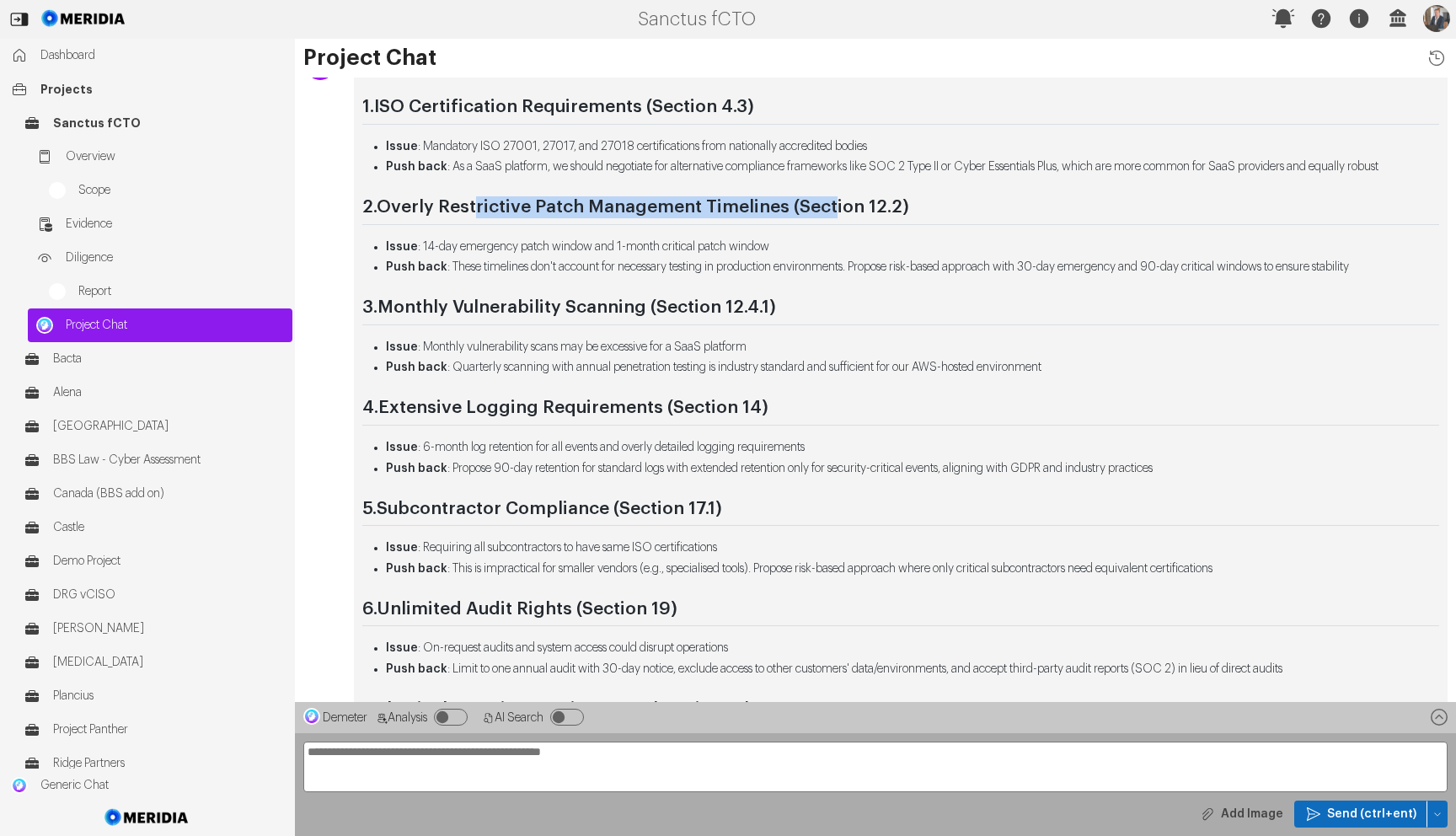
scroll to position [-471, 0]
drag, startPoint x: 602, startPoint y: 242, endPoint x: 700, endPoint y: 251, distance: 98.4
click at [698, 244] on li "Issue : 14-day emergency patch window and 1-month critical patch window" at bounding box center [913, 246] width 1054 height 18
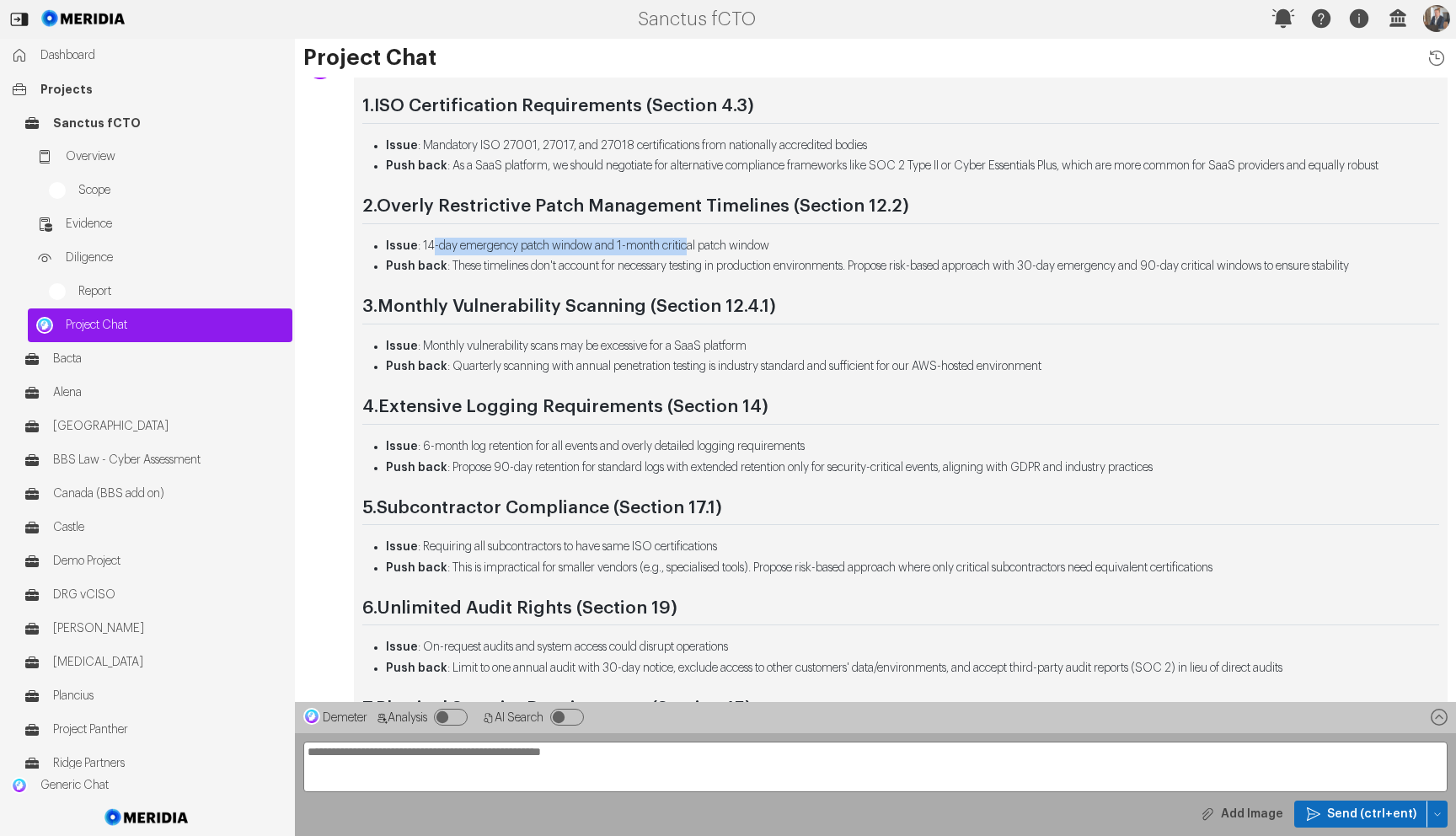
click at [632, 254] on li "Issue : 14-day emergency patch window and 1-month critical patch window" at bounding box center [913, 246] width 1054 height 18
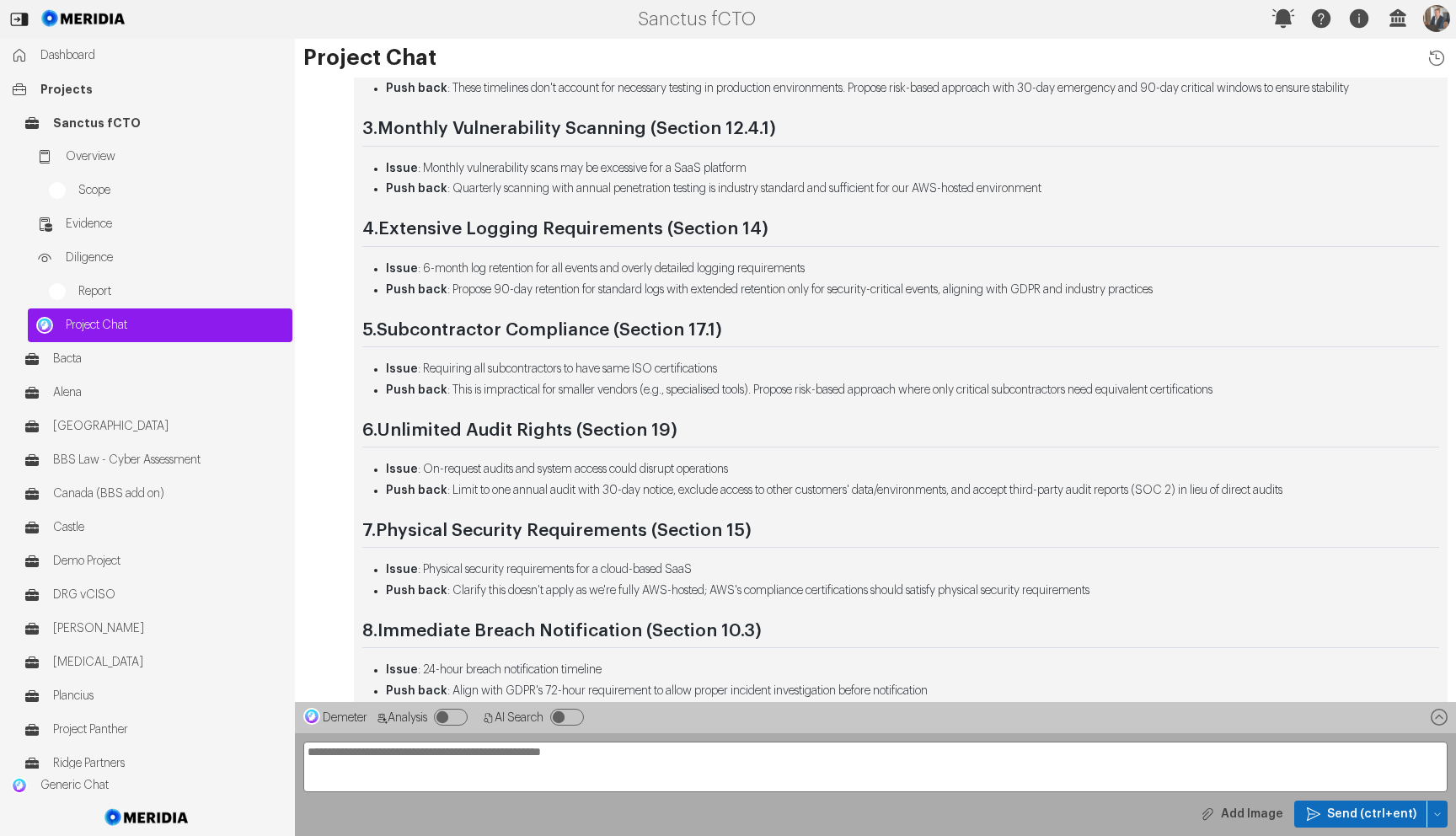
scroll to position [-283, 0]
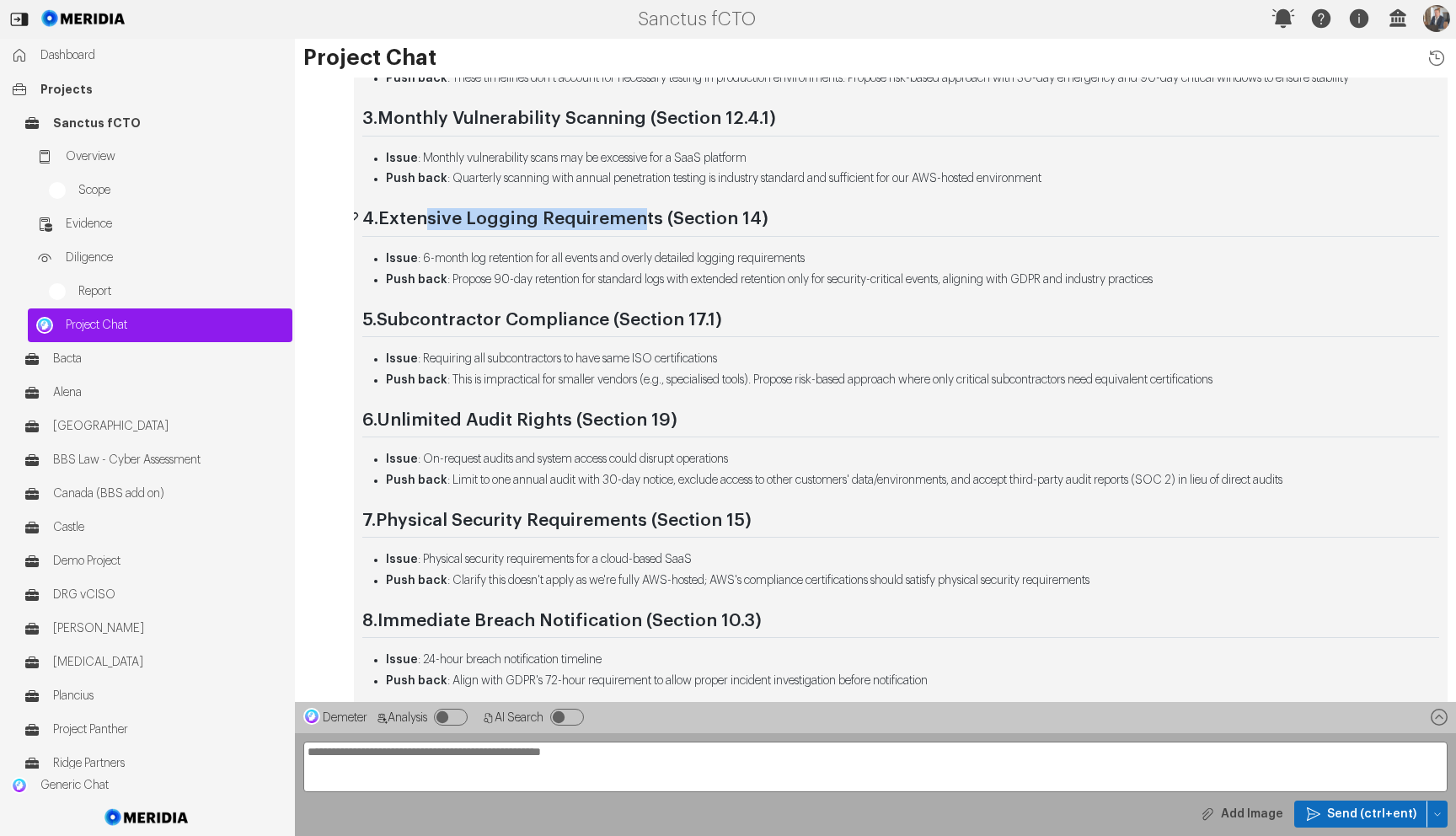
drag, startPoint x: 434, startPoint y: 226, endPoint x: 642, endPoint y: 212, distance: 208.5
click at [642, 211] on strong "Extensive Logging Requirements (Section 14)" at bounding box center [574, 218] width 391 height 18
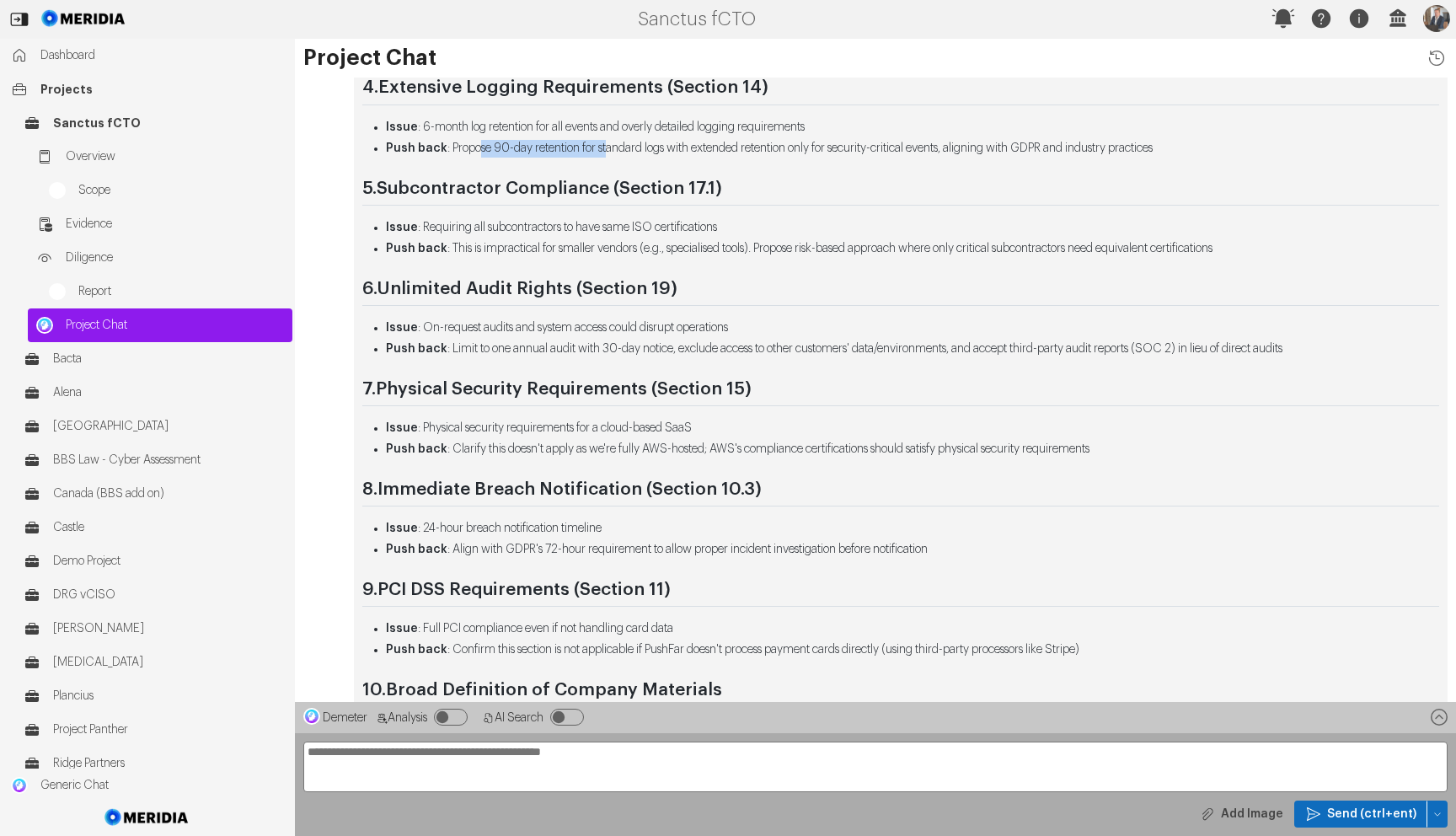
drag, startPoint x: 506, startPoint y: 147, endPoint x: 618, endPoint y: 144, distance: 112.0
click at [618, 144] on li "Push back : Propose 90-day retention for standard logs with extended retention …" at bounding box center [913, 148] width 1054 height 18
drag, startPoint x: 554, startPoint y: 152, endPoint x: 428, endPoint y: 134, distance: 127.3
click at [554, 152] on li "Push back : Propose 90-day retention for standard logs with extended retention …" at bounding box center [913, 148] width 1054 height 18
drag, startPoint x: 692, startPoint y: 123, endPoint x: 731, endPoint y: 129, distance: 39.5
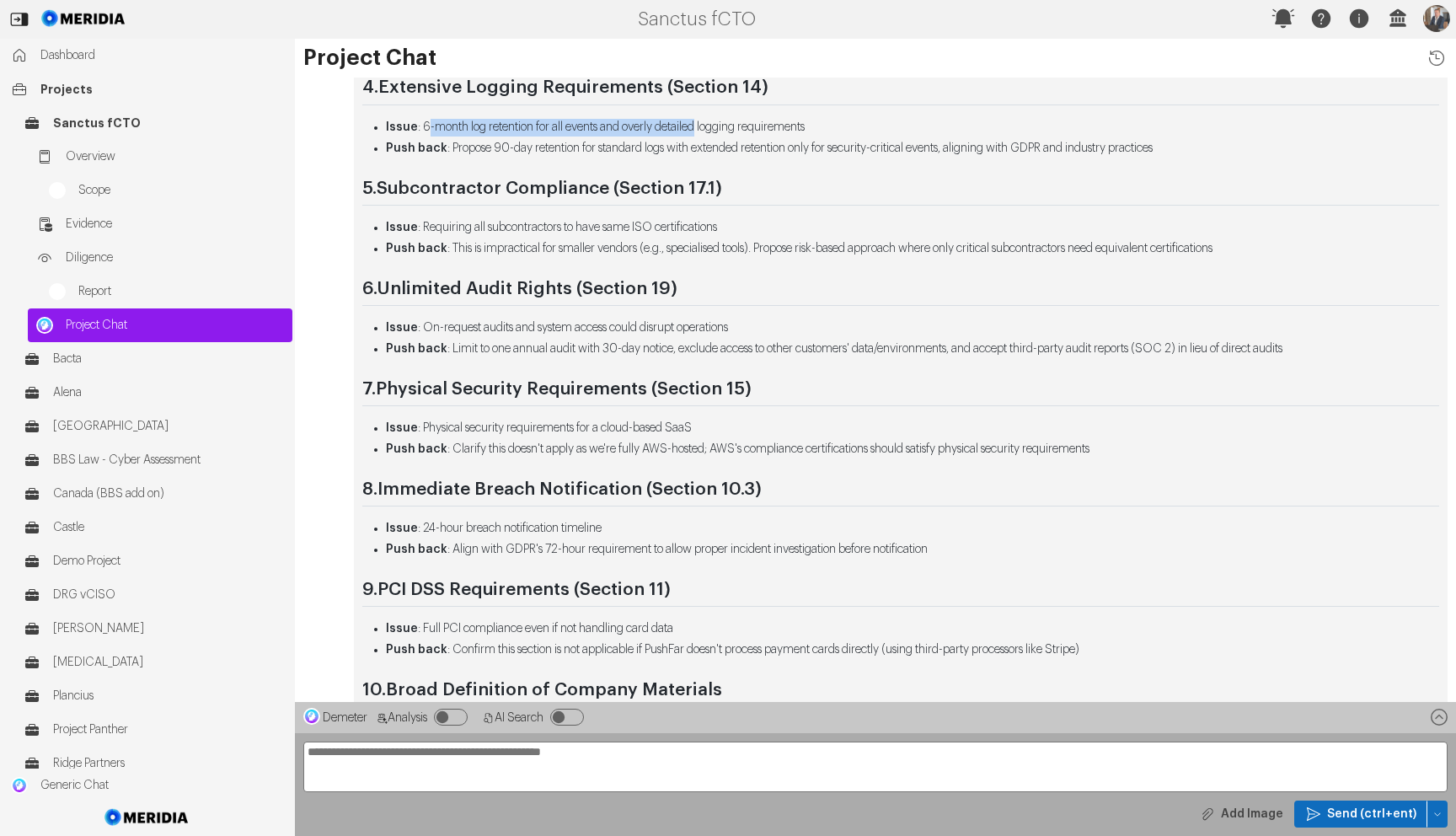
click at [728, 128] on li "Issue : 6-month log retention for all events and overly detailed logging requir…" at bounding box center [913, 128] width 1054 height 18
drag, startPoint x: 724, startPoint y: 150, endPoint x: 698, endPoint y: 150, distance: 26.0
click at [721, 150] on li "Push back : Propose 90-day retention for standard logs with extended retention …" at bounding box center [913, 148] width 1054 height 18
drag, startPoint x: 488, startPoint y: 153, endPoint x: 770, endPoint y: 157, distance: 282.0
click at [772, 152] on li "Push back : Propose 90-day retention for standard logs with extended retention …" at bounding box center [913, 148] width 1054 height 18
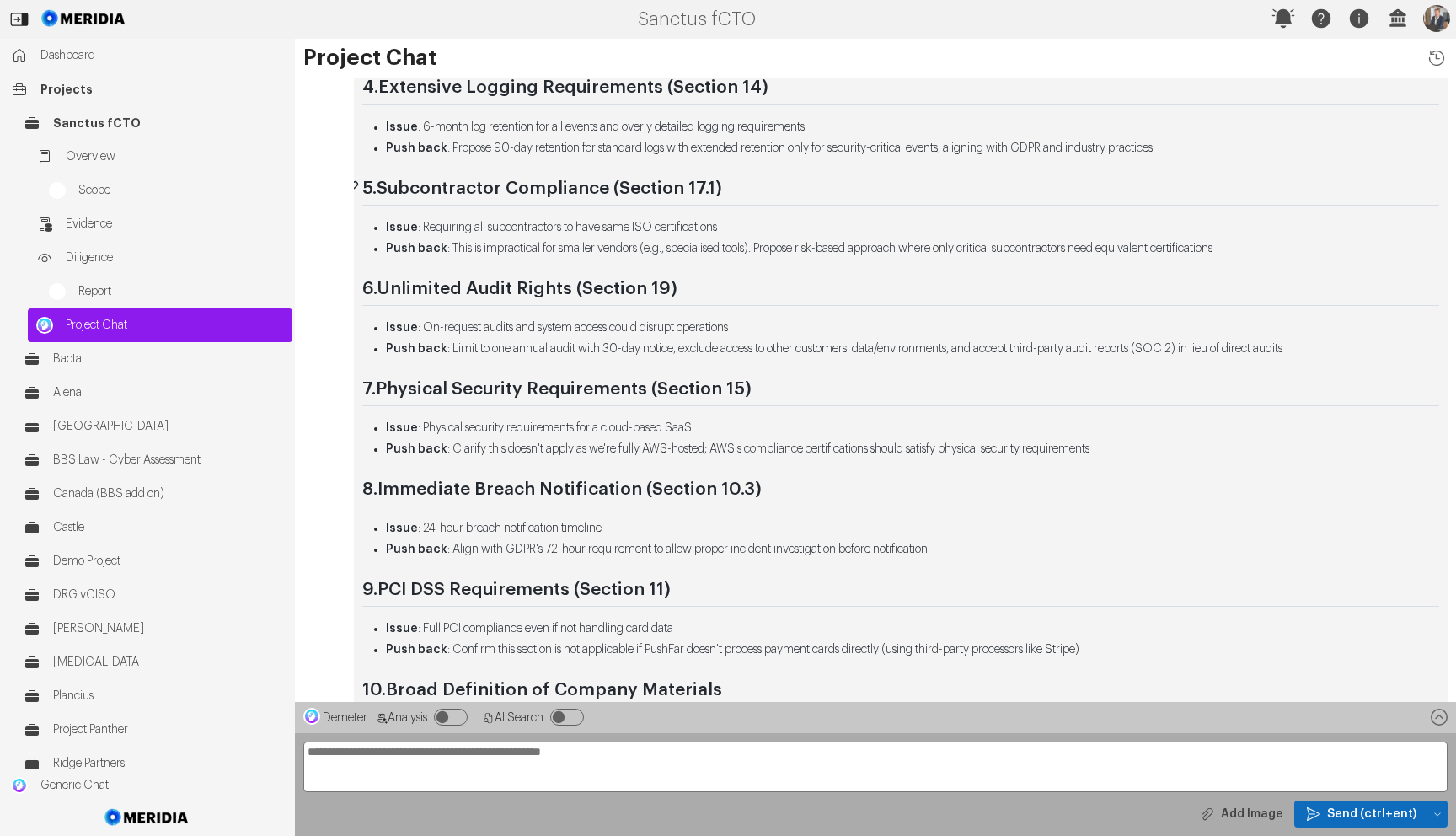
click at [725, 194] on h2 "5. Subcontractor Compliance (Section 17.1)" at bounding box center [901, 192] width 1077 height 29
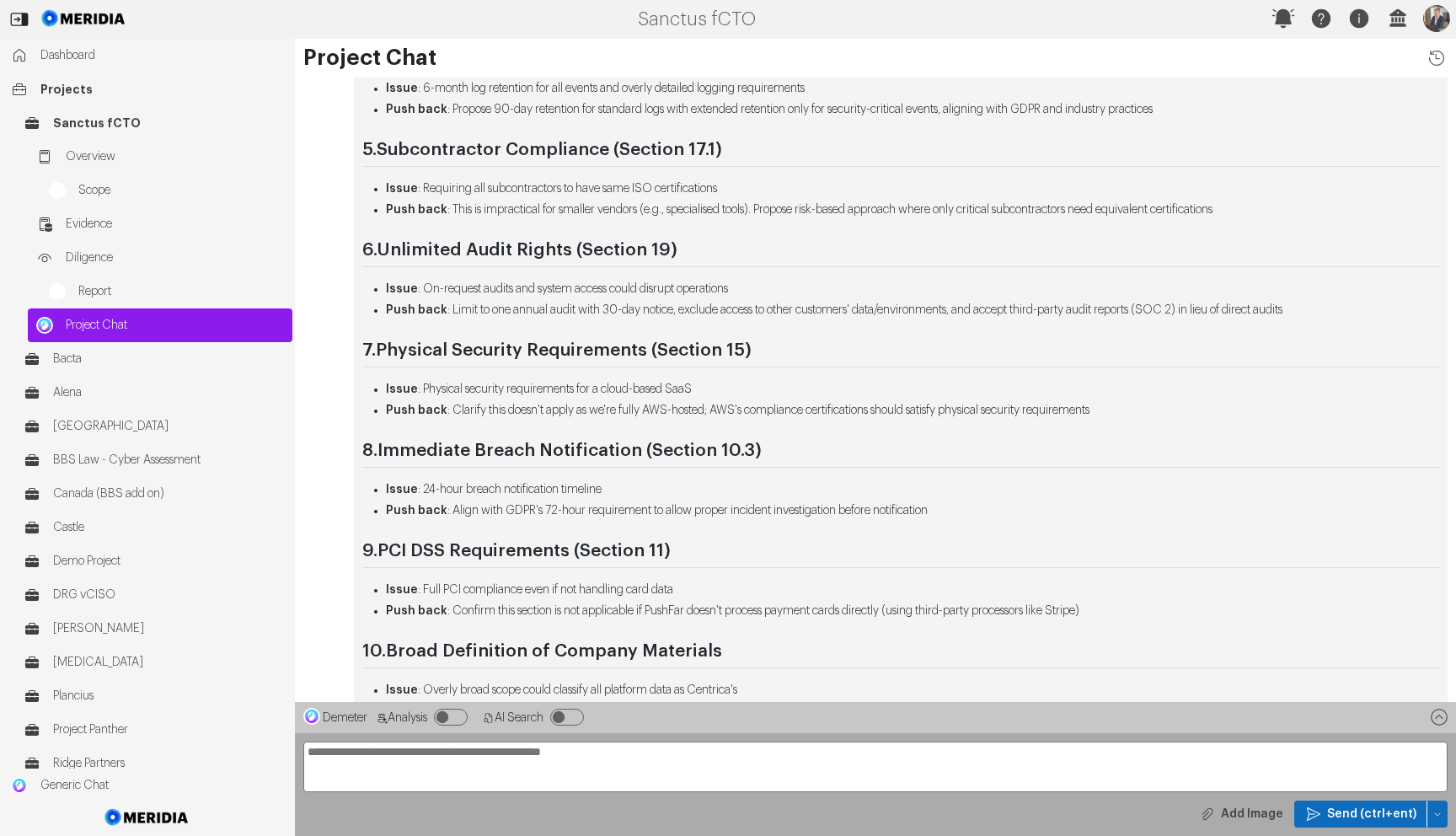
scroll to position [-107, 0]
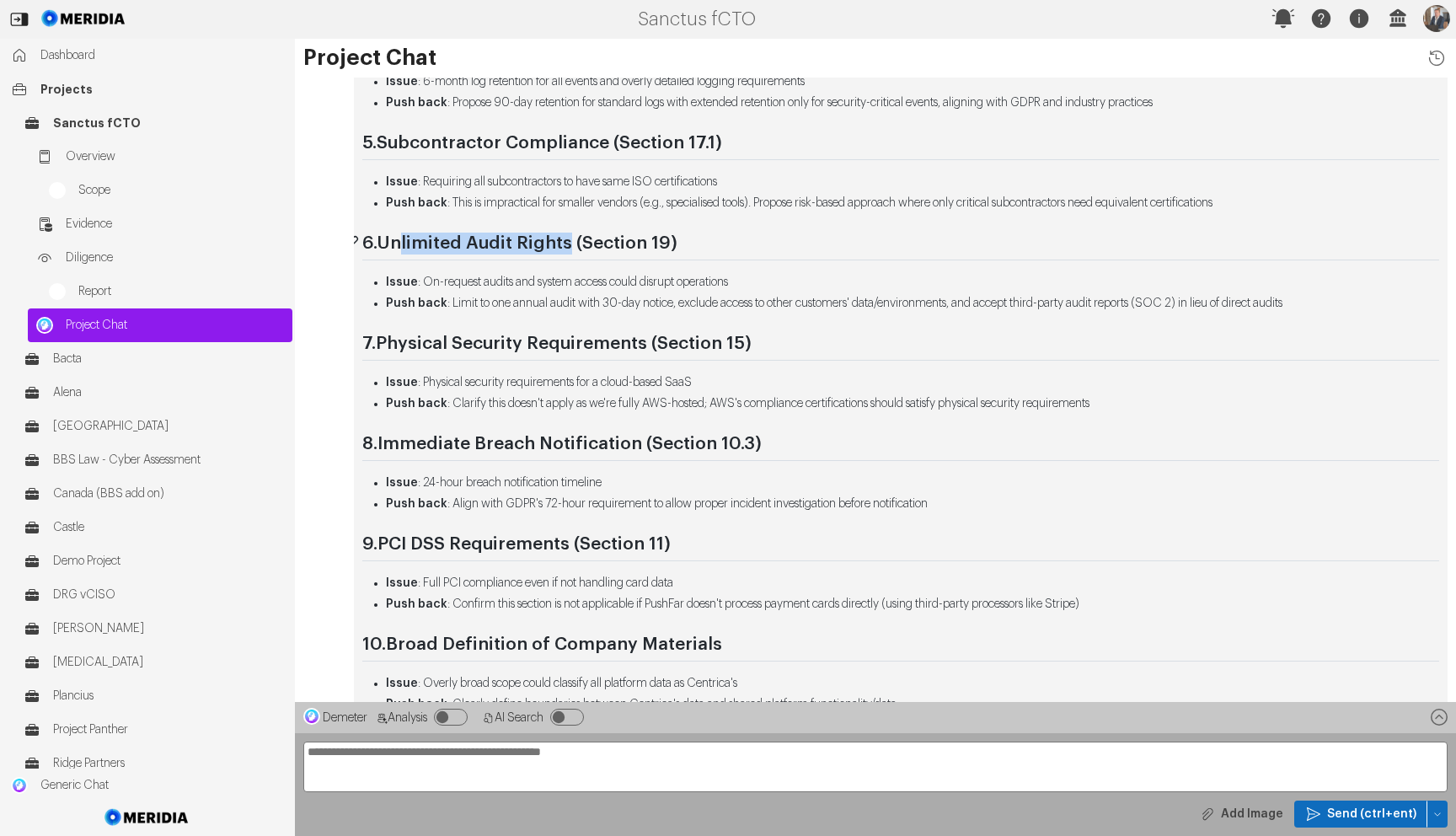
click at [568, 249] on strong "Unlimited Audit Rights (Section 19)" at bounding box center [528, 243] width 301 height 18
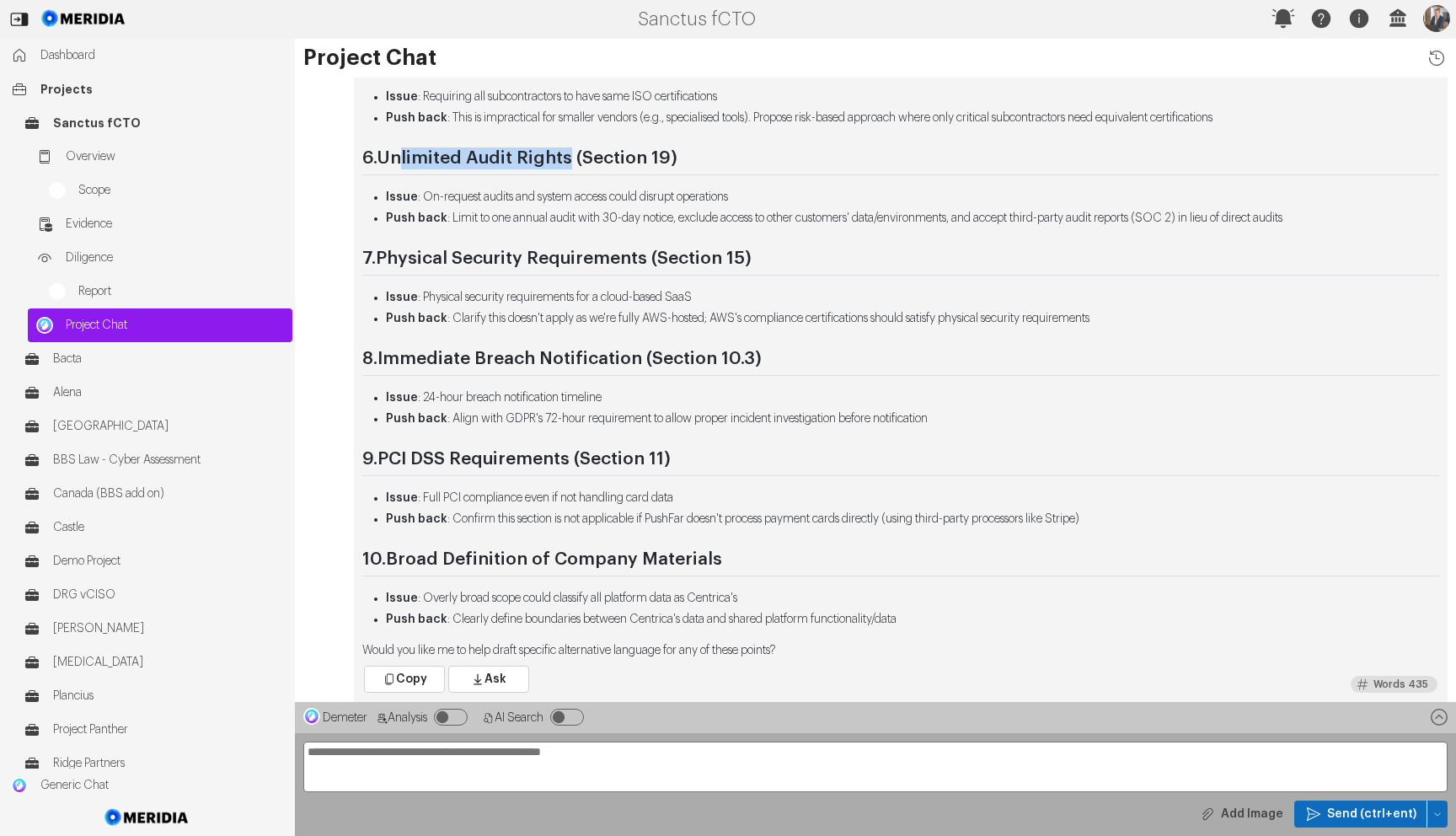
scroll to position [-19, 0]
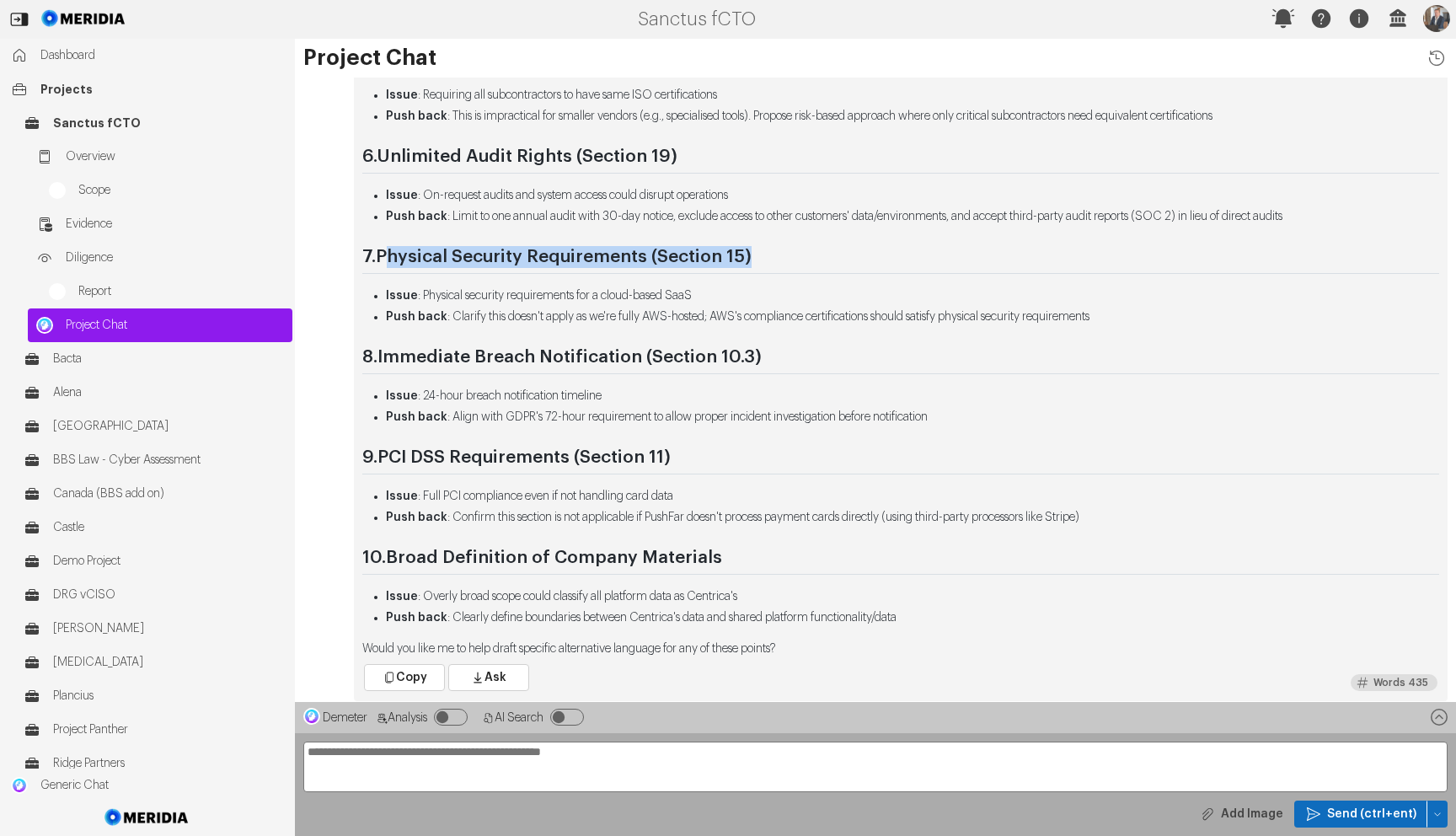
drag, startPoint x: 408, startPoint y: 259, endPoint x: 617, endPoint y: 277, distance: 209.8
click at [616, 275] on div "Based on reviewing this Information Security Policy from Centrica, here are the…" at bounding box center [901, 131] width 1077 height 1052
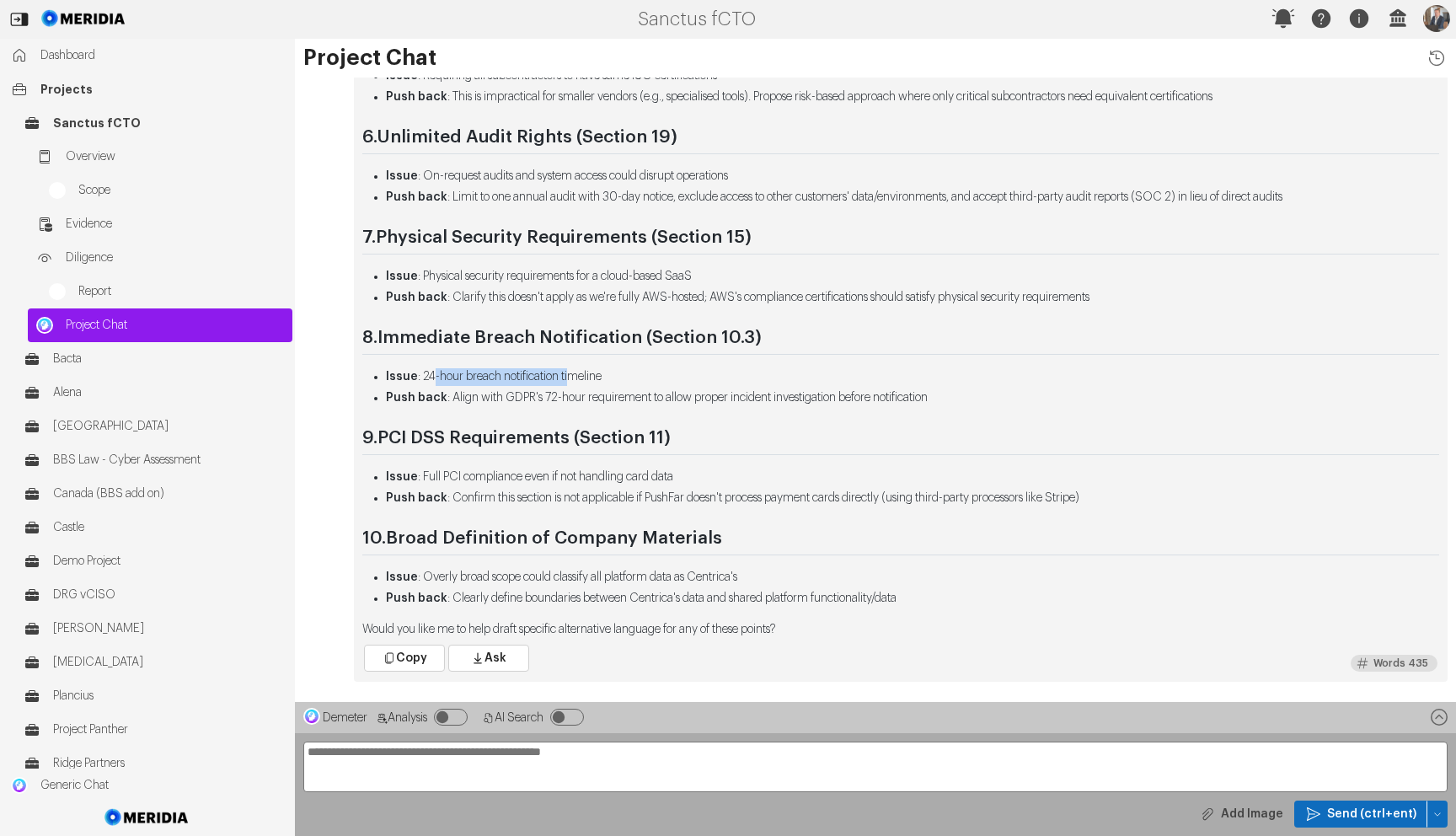
drag, startPoint x: 431, startPoint y: 375, endPoint x: 581, endPoint y: 377, distance: 150.0
click at [581, 377] on li "Issue : 24-hour breach notification timeline" at bounding box center [913, 377] width 1054 height 18
click at [558, 285] on li "Issue : Physical security requirements for a cloud-based SaaS" at bounding box center [913, 276] width 1054 height 18
drag, startPoint x: 420, startPoint y: 380, endPoint x: 588, endPoint y: 385, distance: 168.1
click at [588, 380] on li "Issue : 24-hour breach notification timeline" at bounding box center [913, 377] width 1054 height 18
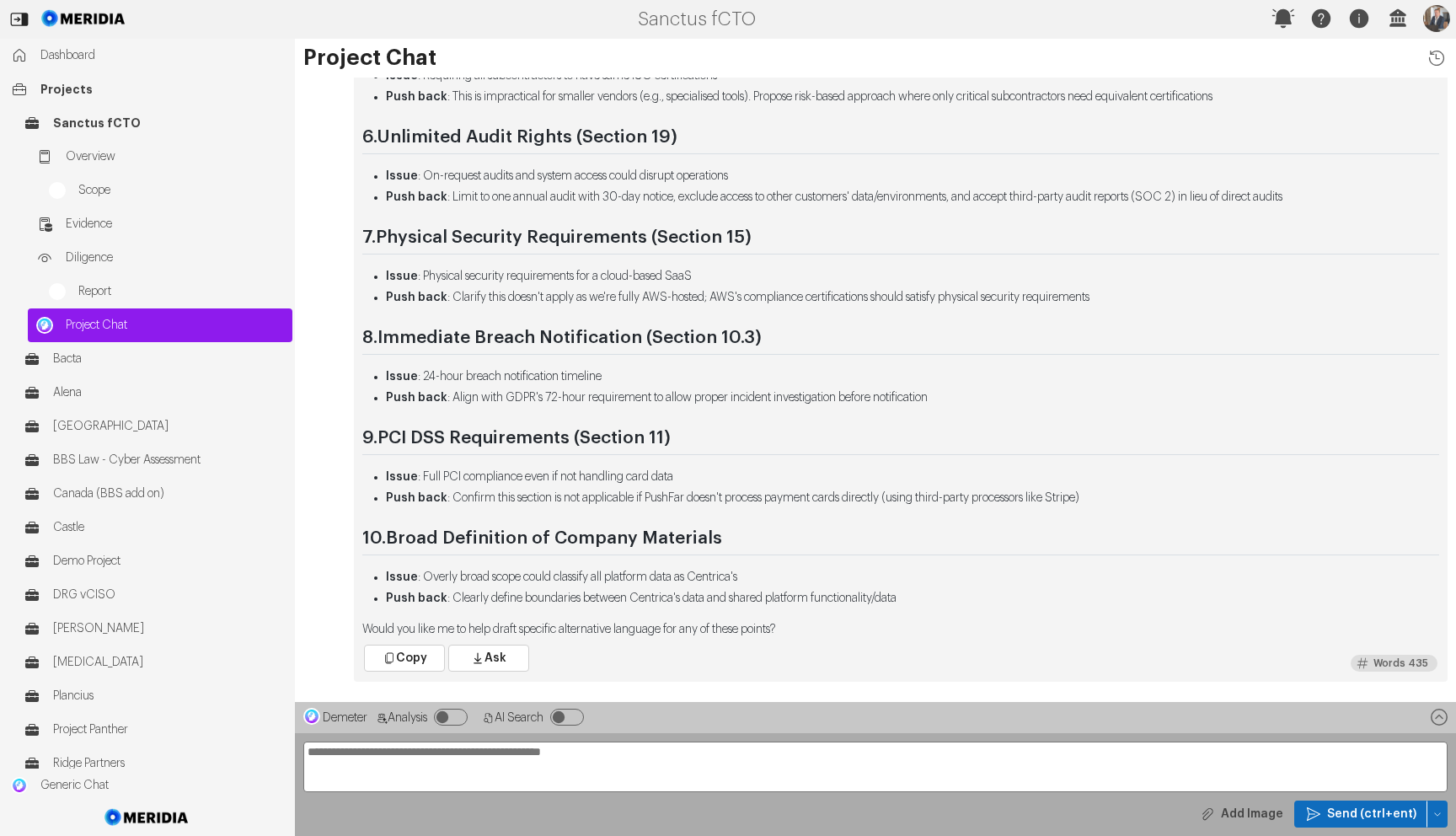
click at [569, 396] on li "Push back : Align with GDPR's 72-hour requirement to allow proper incident inve…" at bounding box center [913, 398] width 1054 height 18
drag, startPoint x: 469, startPoint y: 396, endPoint x: 854, endPoint y: 409, distance: 385.2
click at [852, 409] on div "Based on reviewing this Information Security Policy from Centrica, here are the…" at bounding box center [901, 112] width 1077 height 1052
click at [818, 418] on div "Based on reviewing this Information Security Policy from Centrica, here are the…" at bounding box center [901, 112] width 1077 height 1052
drag, startPoint x: 369, startPoint y: 440, endPoint x: 672, endPoint y: 472, distance: 304.7
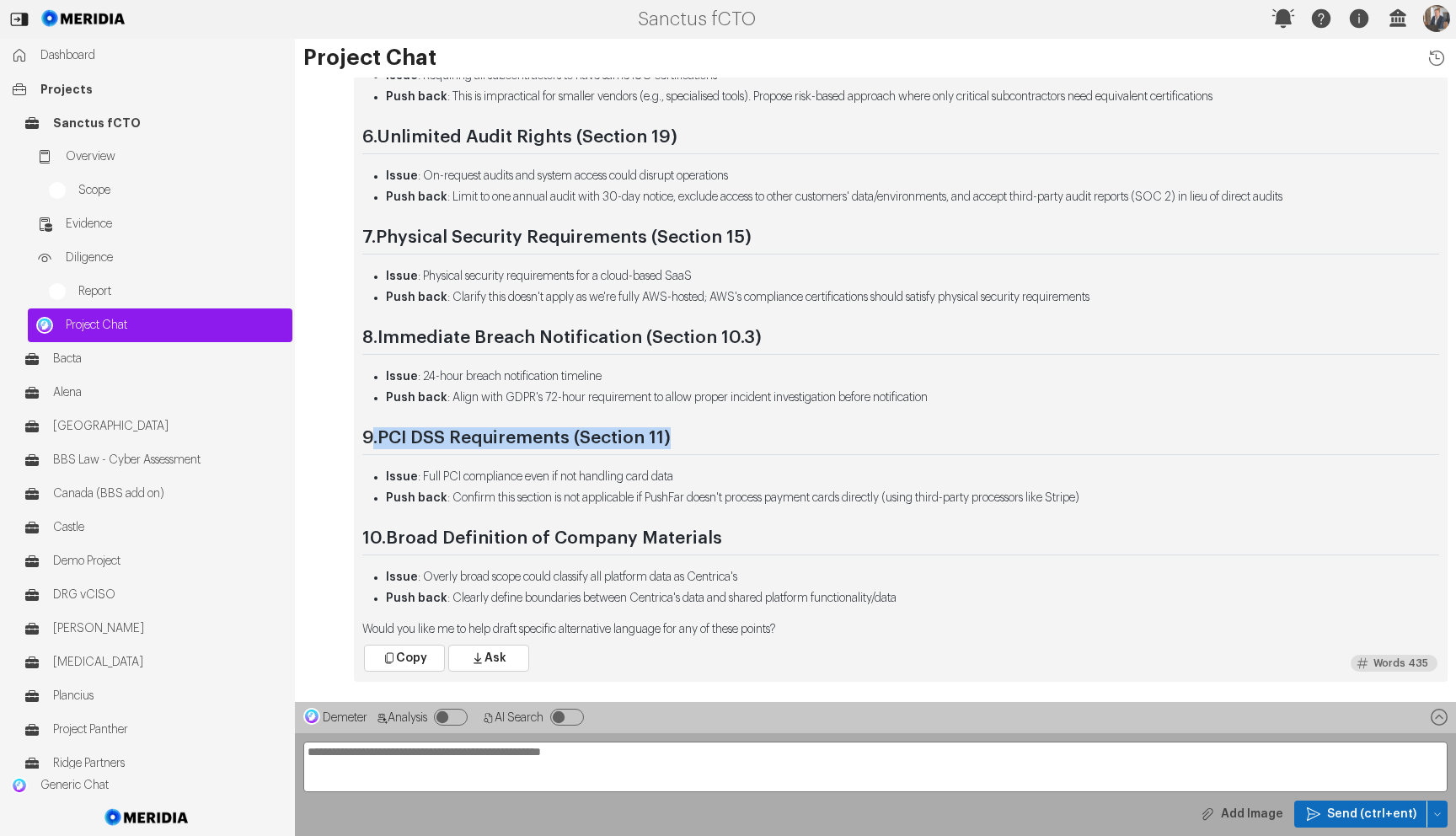
click at [676, 447] on h2 "9. PCI DSS Requirements (Section 11)" at bounding box center [901, 441] width 1077 height 29
click at [653, 466] on div "Based on reviewing this Information Security Policy from Centrica, here are the…" at bounding box center [901, 112] width 1077 height 1052
drag, startPoint x: 436, startPoint y: 577, endPoint x: 640, endPoint y: 576, distance: 204.0
click at [638, 576] on li "Issue : Overly broad scope could classify all platform data as Centrica's" at bounding box center [913, 577] width 1054 height 18
click at [643, 581] on li "Issue : Overly broad scope could classify all platform data as Centrica's" at bounding box center [913, 577] width 1054 height 18
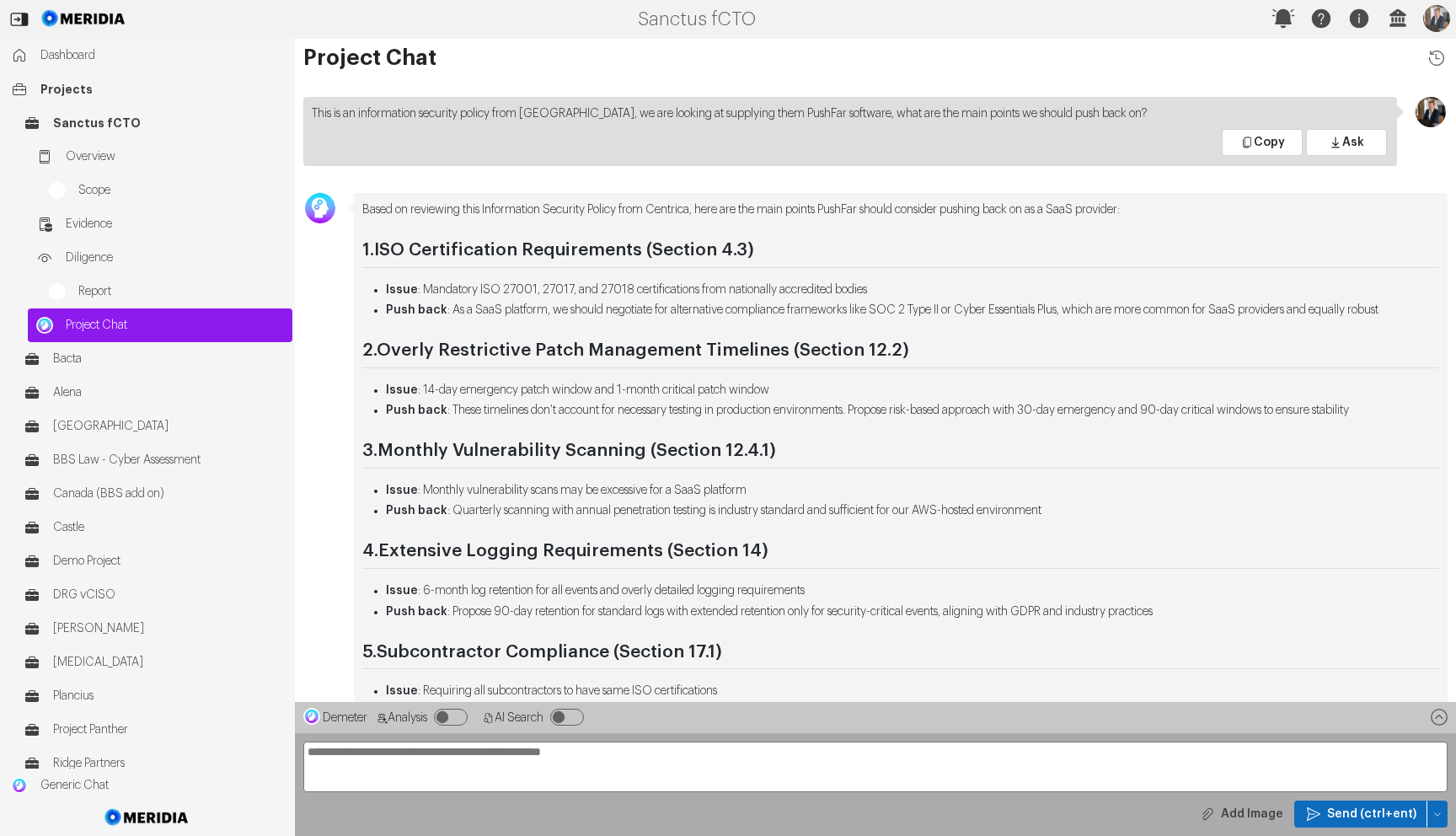
scroll to position [-630, 0]
